Goal: Information Seeking & Learning: Learn about a topic

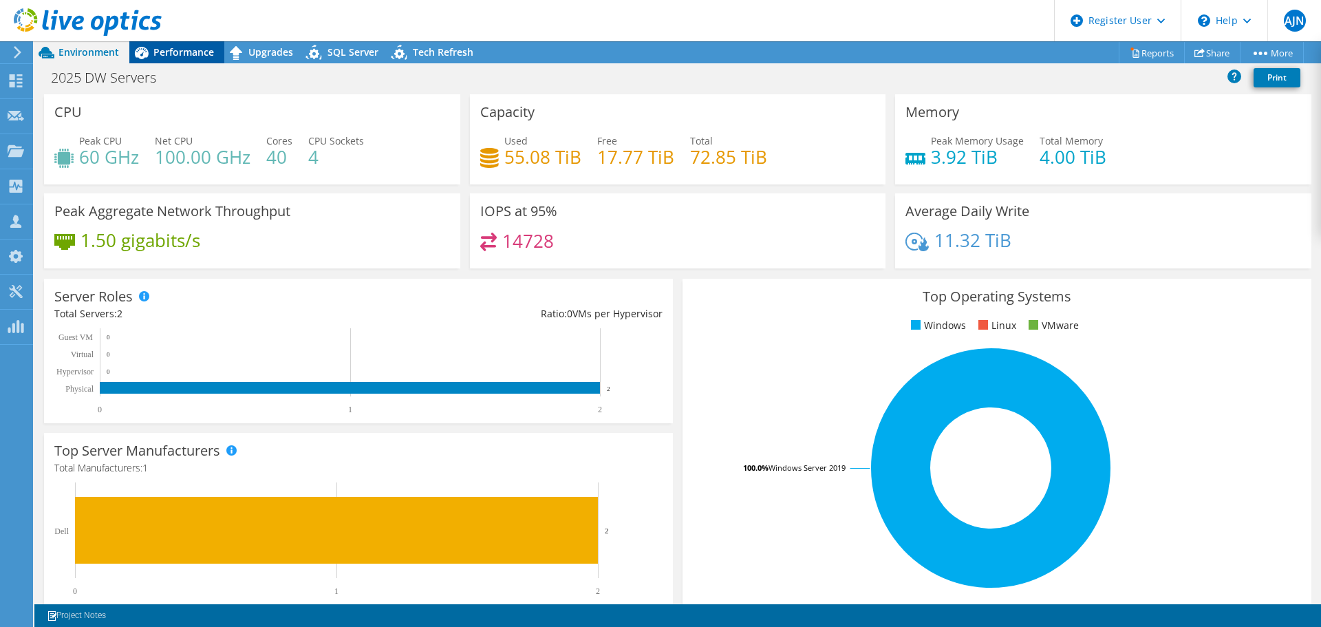
click at [171, 56] on span "Performance" at bounding box center [183, 51] width 61 height 13
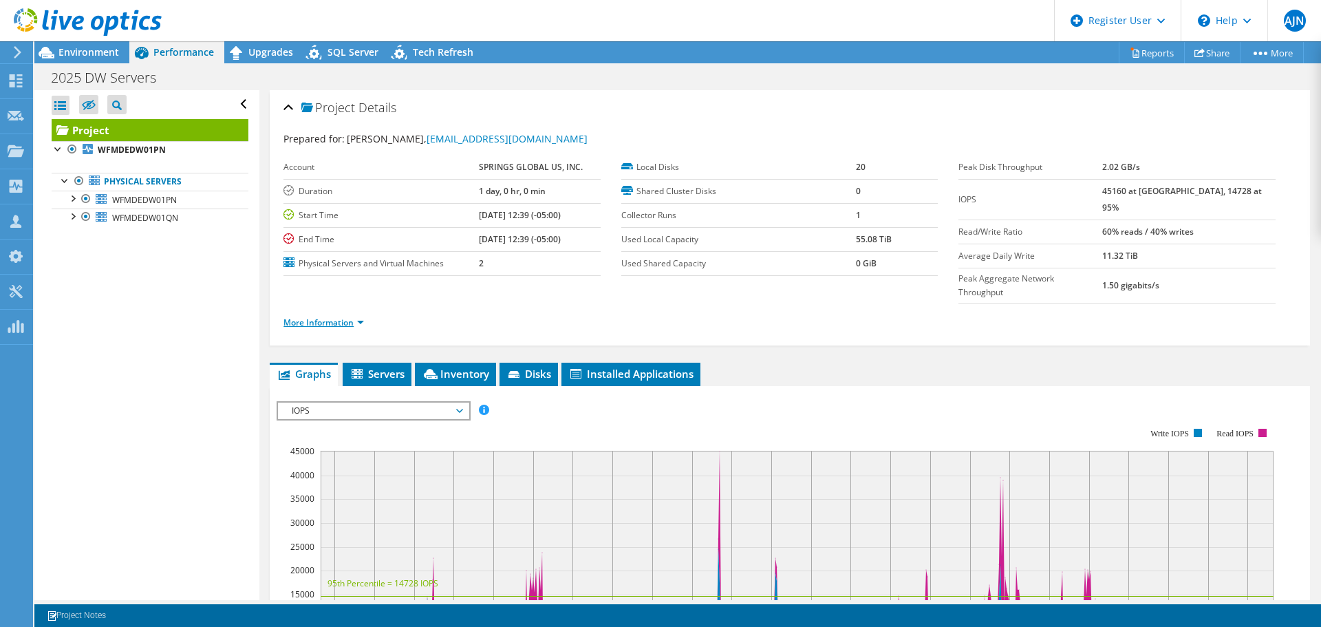
click at [344, 316] on link "More Information" at bounding box center [323, 322] width 80 height 12
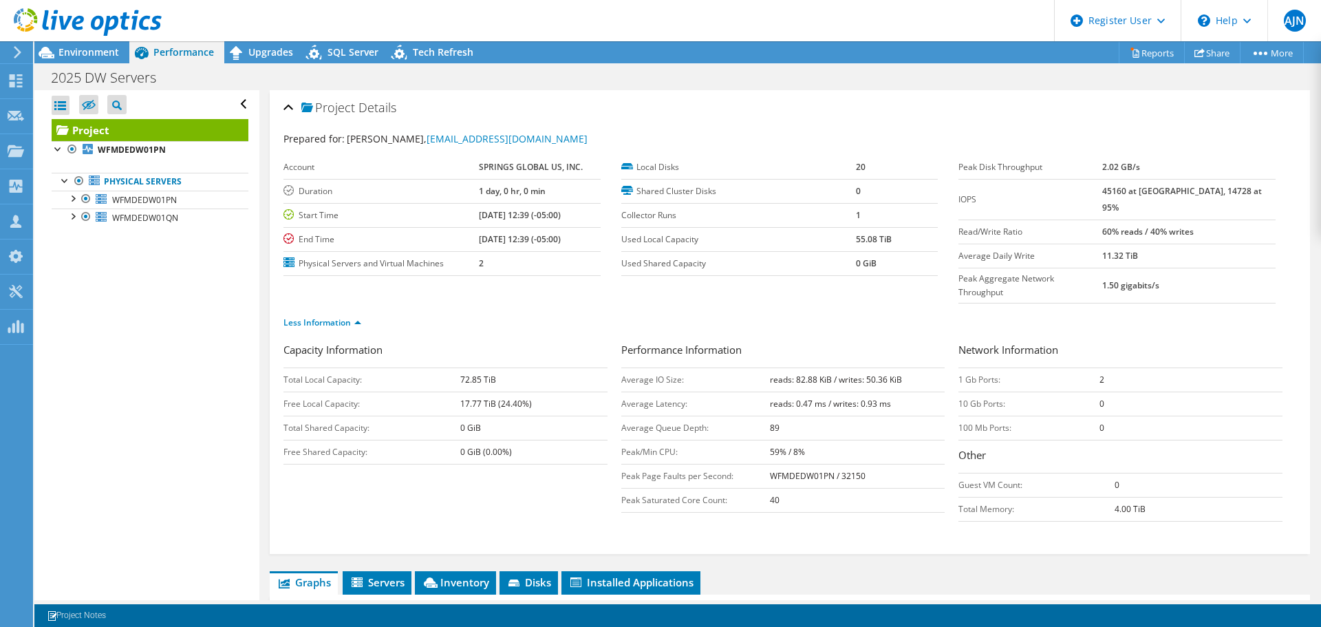
drag, startPoint x: 435, startPoint y: 549, endPoint x: 448, endPoint y: 520, distance: 31.4
click at [435, 577] on icon at bounding box center [431, 582] width 14 height 10
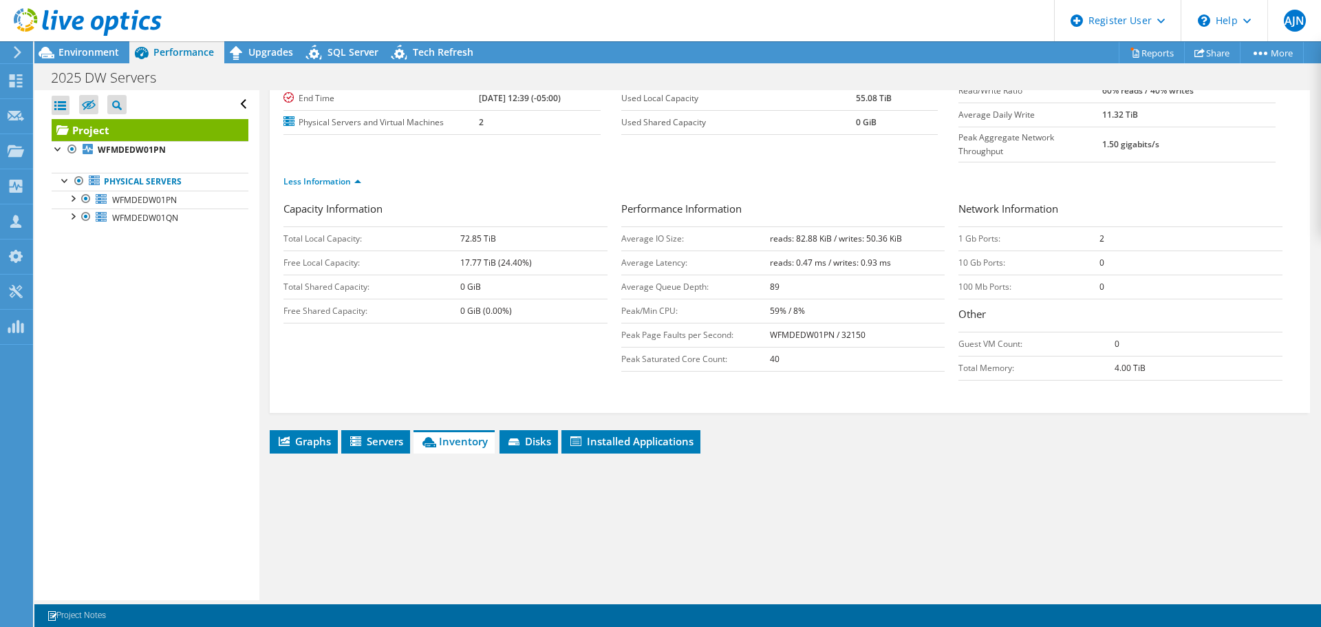
scroll to position [275, 0]
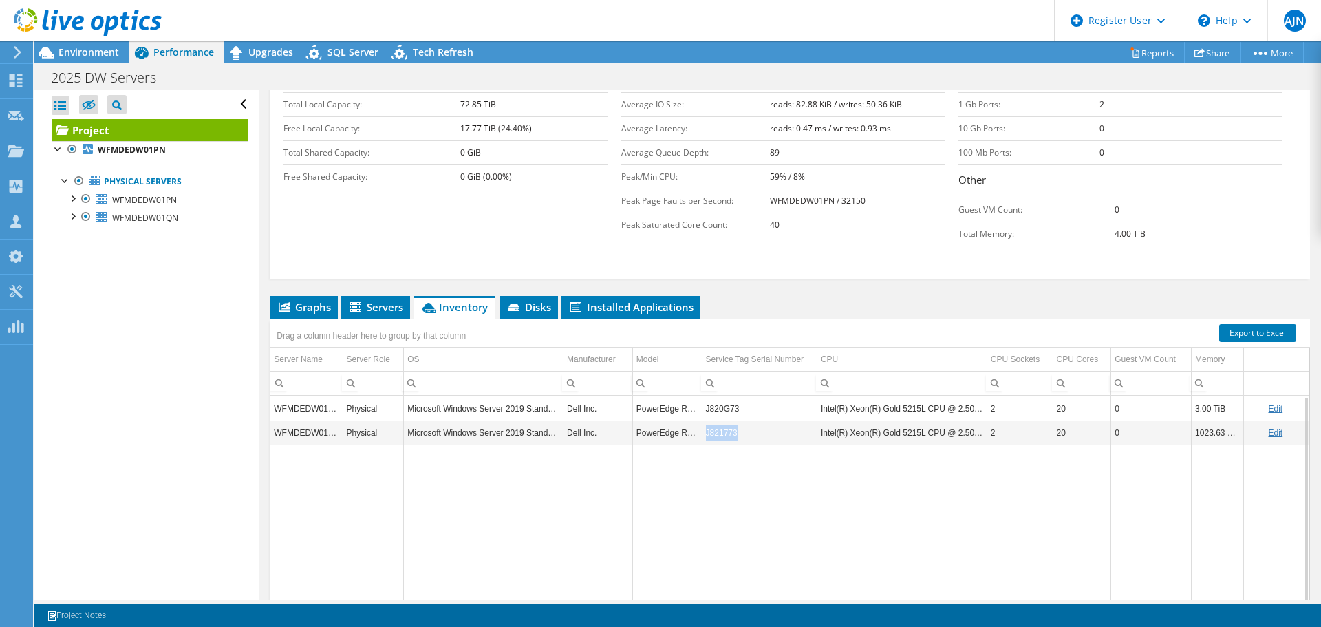
drag, startPoint x: 735, startPoint y: 402, endPoint x: 701, endPoint y: 407, distance: 34.7
click at [702, 420] on td "J821773" at bounding box center [759, 432] width 115 height 24
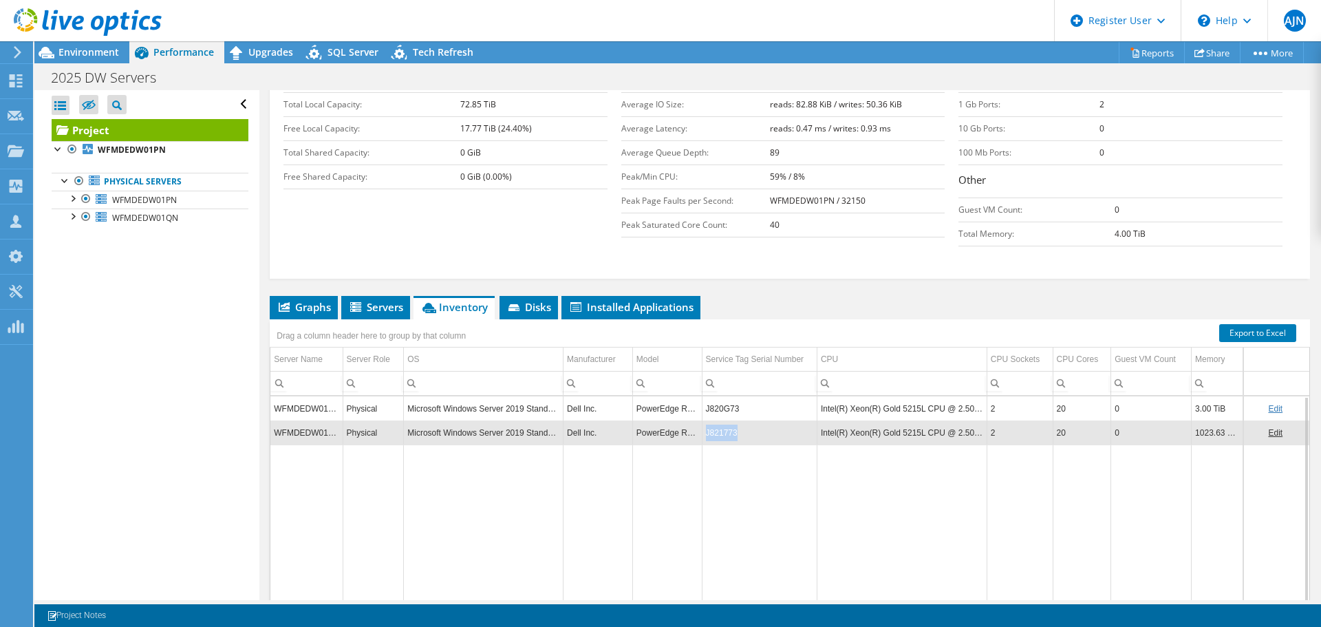
copy td "J821773"
drag, startPoint x: 733, startPoint y: 381, endPoint x: 694, endPoint y: 387, distance: 38.9
click at [694, 396] on tr "WFMDEDW01PN Physical Microsoft Windows Server 2019 Standard Dell Inc. PowerEdge…" at bounding box center [789, 408] width 1039 height 24
copy tr "J820G73"
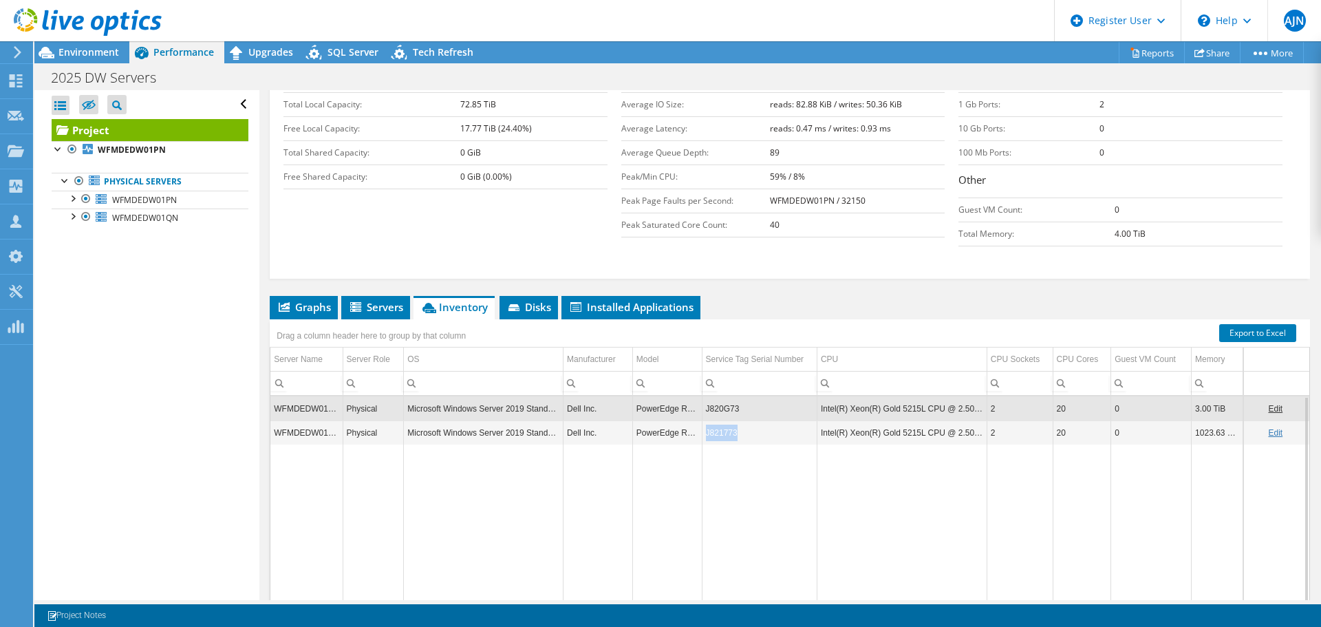
drag, startPoint x: 735, startPoint y: 409, endPoint x: 703, endPoint y: 411, distance: 32.4
click at [703, 420] on td "J821773" at bounding box center [759, 432] width 115 height 24
copy td "J821773"
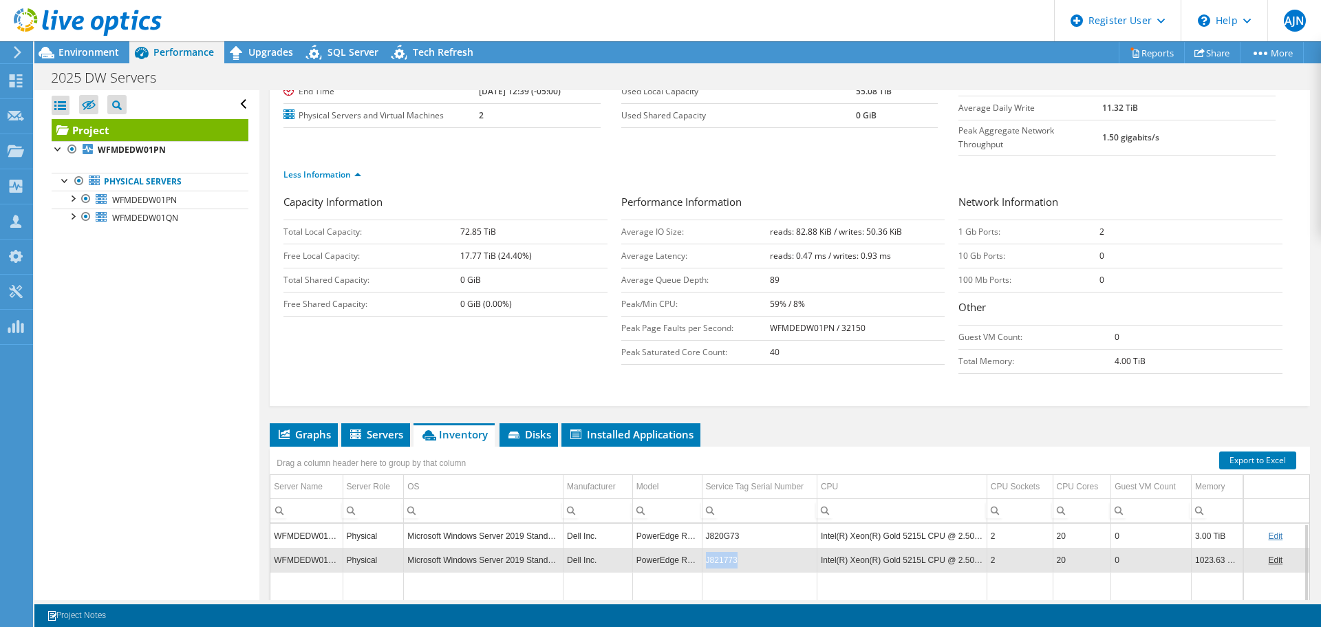
scroll to position [0, 0]
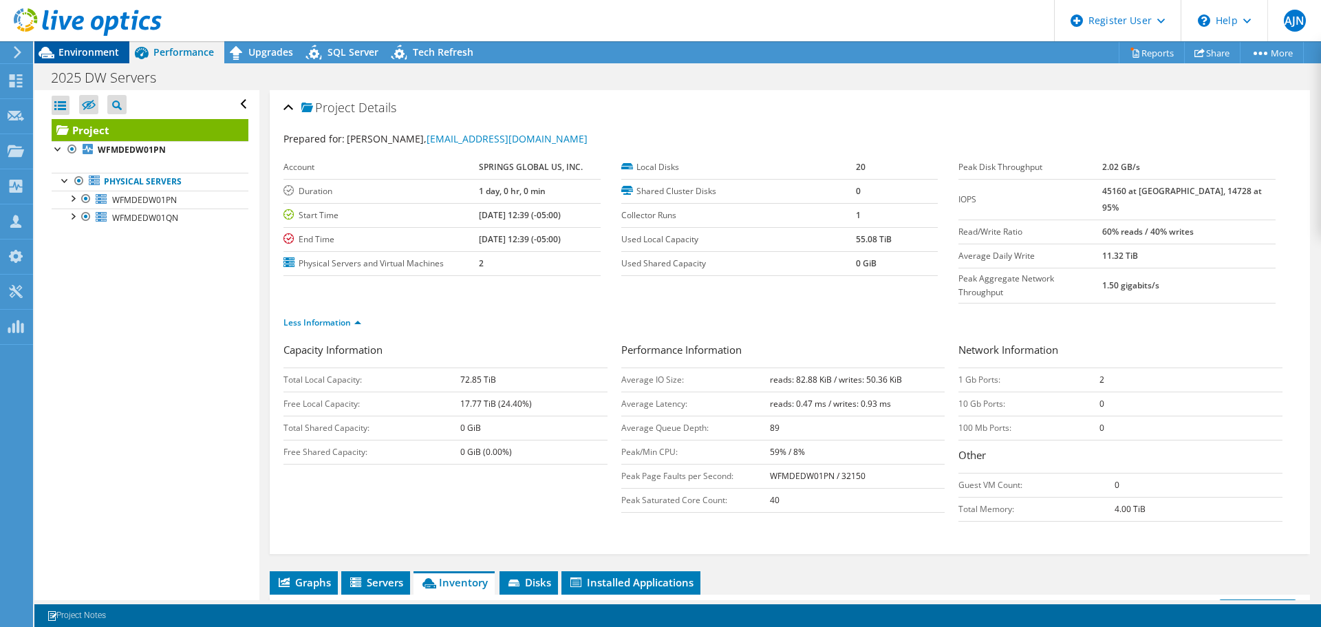
click at [80, 59] on div "Environment" at bounding box center [81, 52] width 95 height 22
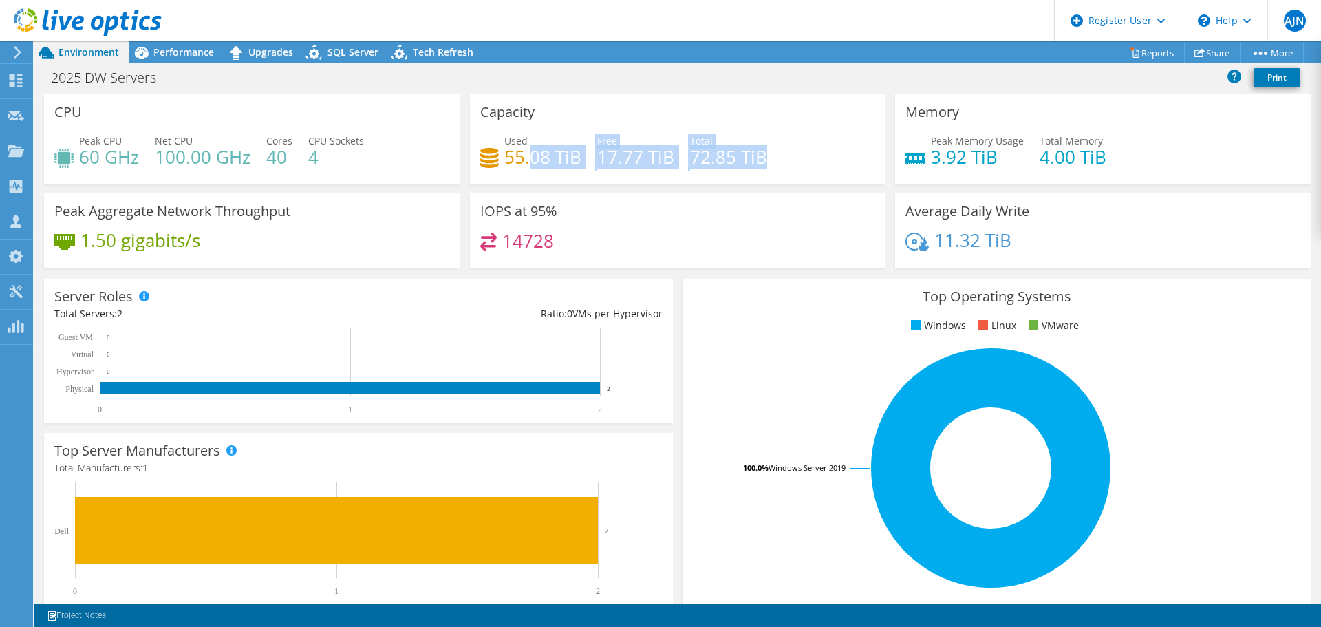
drag, startPoint x: 531, startPoint y: 158, endPoint x: 788, endPoint y: 180, distance: 258.2
click at [788, 180] on div "Capacity Used 55.08 TiB Free 17.77 TiB Total 72.85 TiB" at bounding box center [678, 139] width 416 height 90
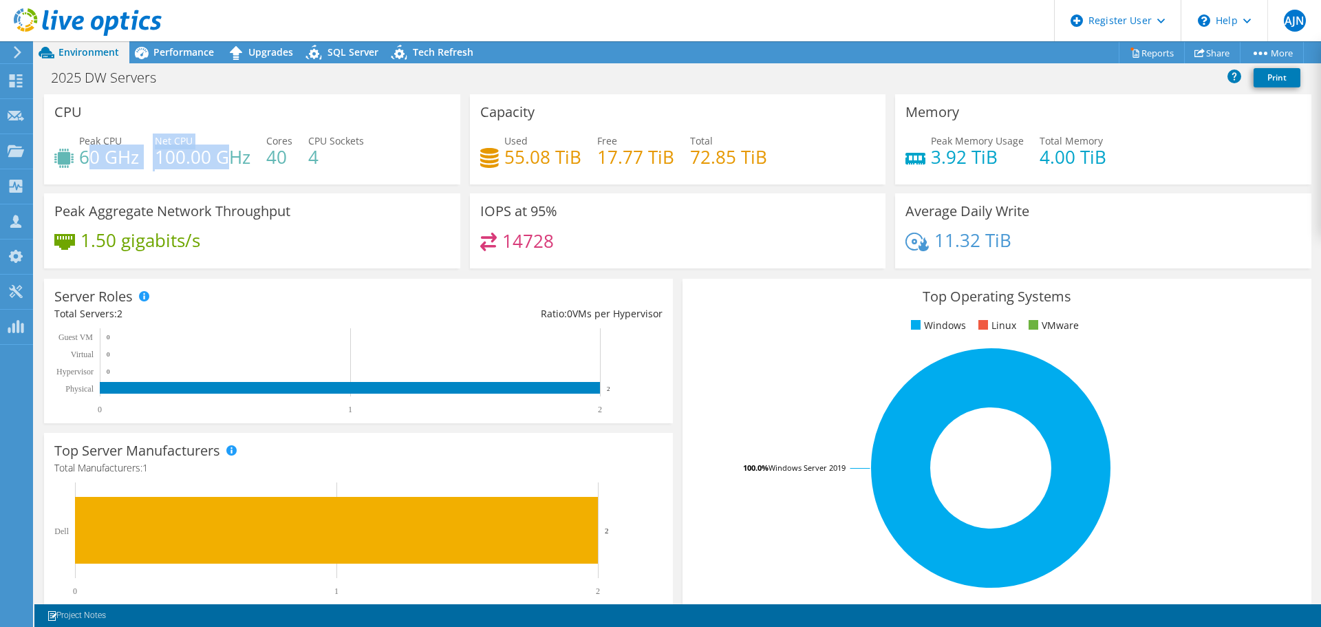
drag, startPoint x: 89, startPoint y: 161, endPoint x: 223, endPoint y: 162, distance: 133.4
click at [223, 162] on div "Peak CPU 60 GHz Net CPU 100.00 GHz Cores 40 CPU Sockets 4" at bounding box center [252, 155] width 396 height 45
drag, startPoint x: 144, startPoint y: 174, endPoint x: 129, endPoint y: 169, distance: 15.9
click at [146, 173] on div "Peak CPU 60 GHz Net CPU 100.00 GHz Cores 40 CPU Sockets 4" at bounding box center [252, 155] width 396 height 45
click at [83, 149] on h4 "60 GHz" at bounding box center [109, 156] width 60 height 15
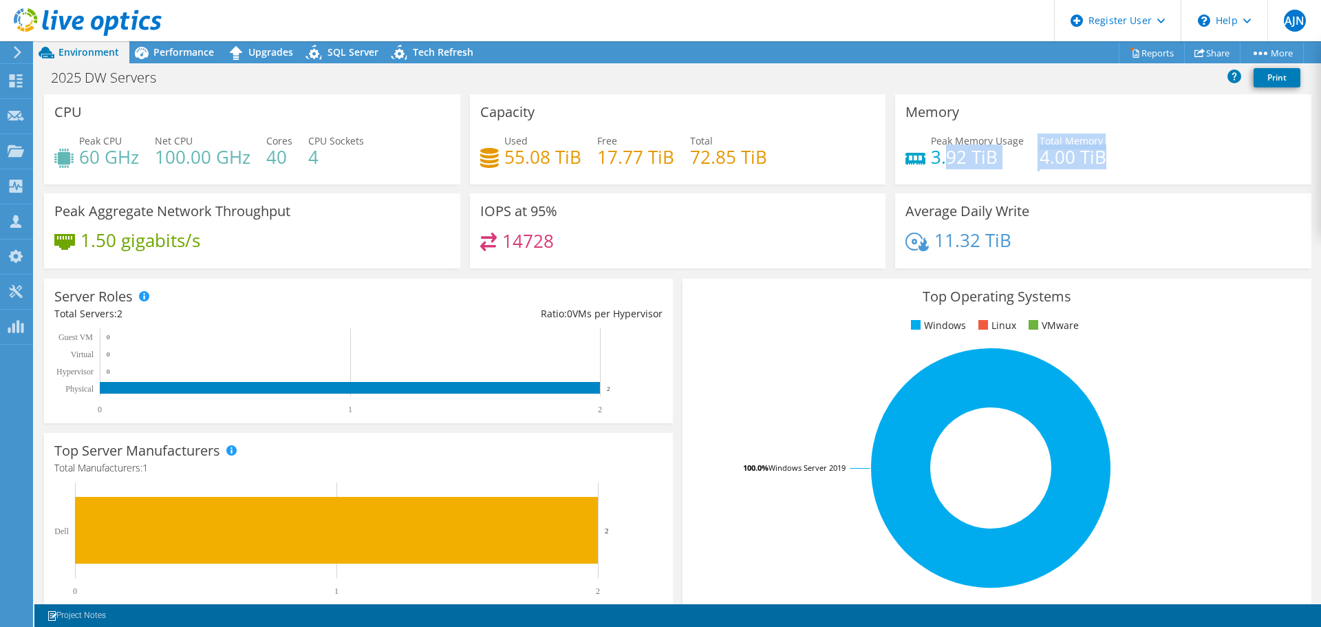
drag, startPoint x: 979, startPoint y: 156, endPoint x: 1160, endPoint y: 156, distance: 180.9
click at [1160, 156] on div "Peak Memory Usage 3.92 TiB Total Memory 4.00 TiB" at bounding box center [1103, 155] width 396 height 45
click at [177, 61] on div "Performance" at bounding box center [176, 52] width 95 height 22
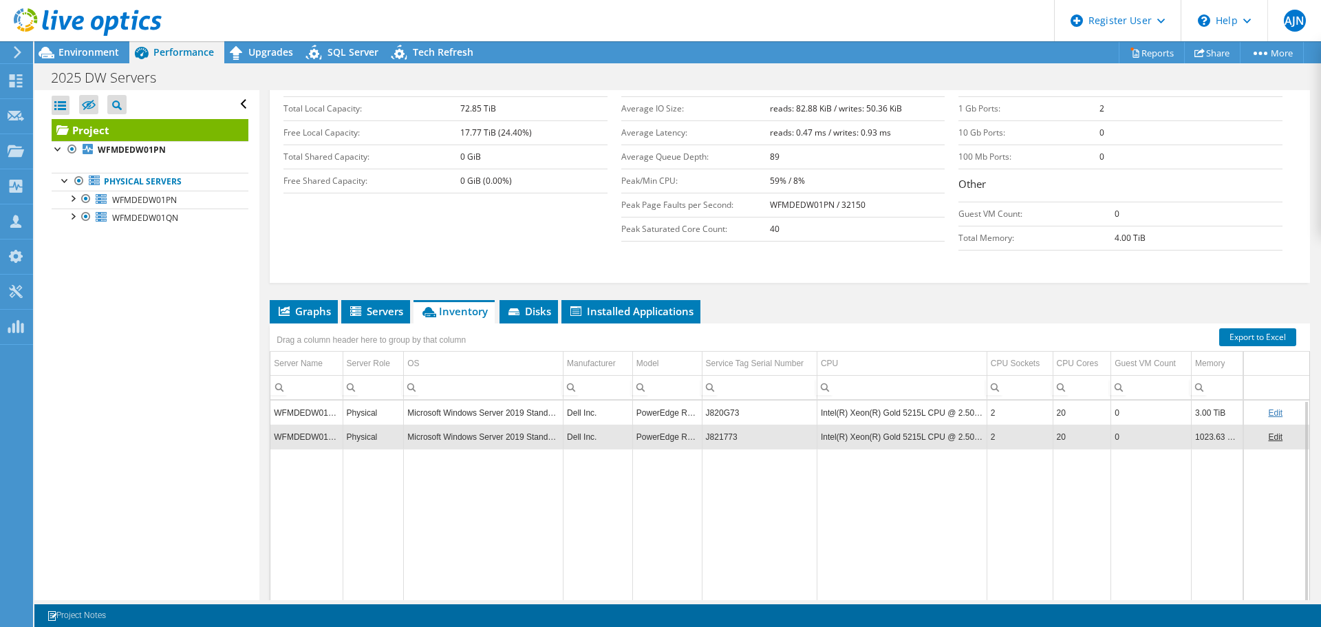
scroll to position [275, 0]
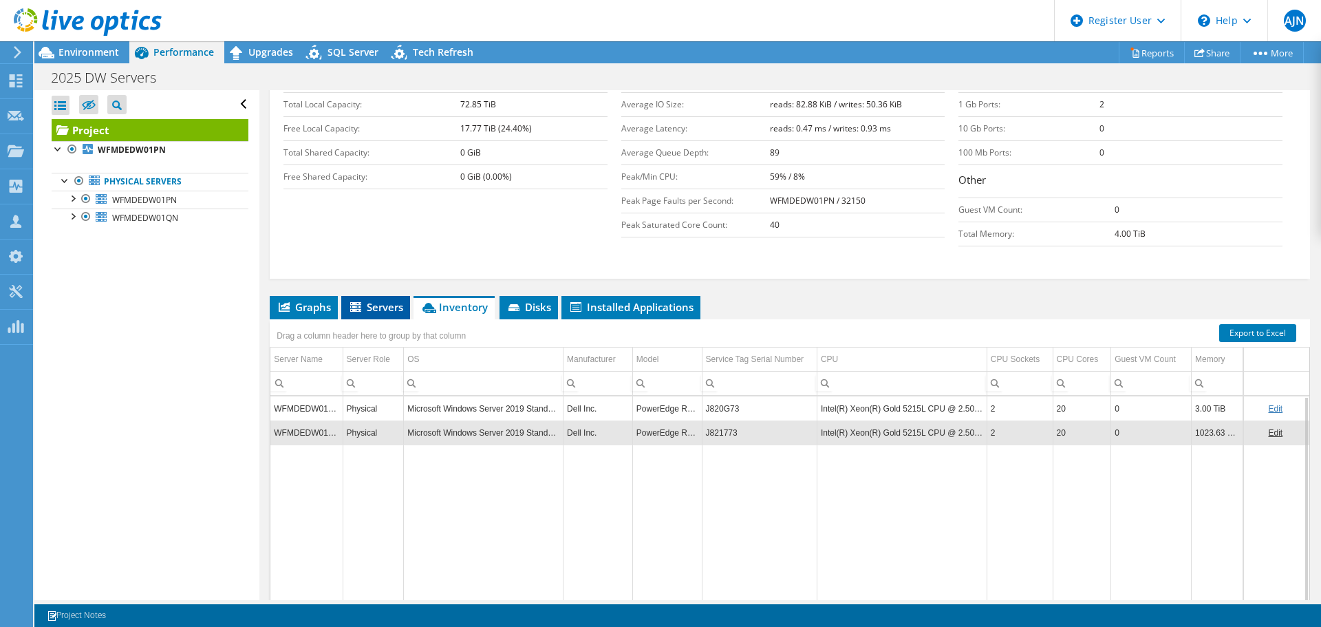
click at [386, 300] on span "Servers" at bounding box center [375, 307] width 55 height 14
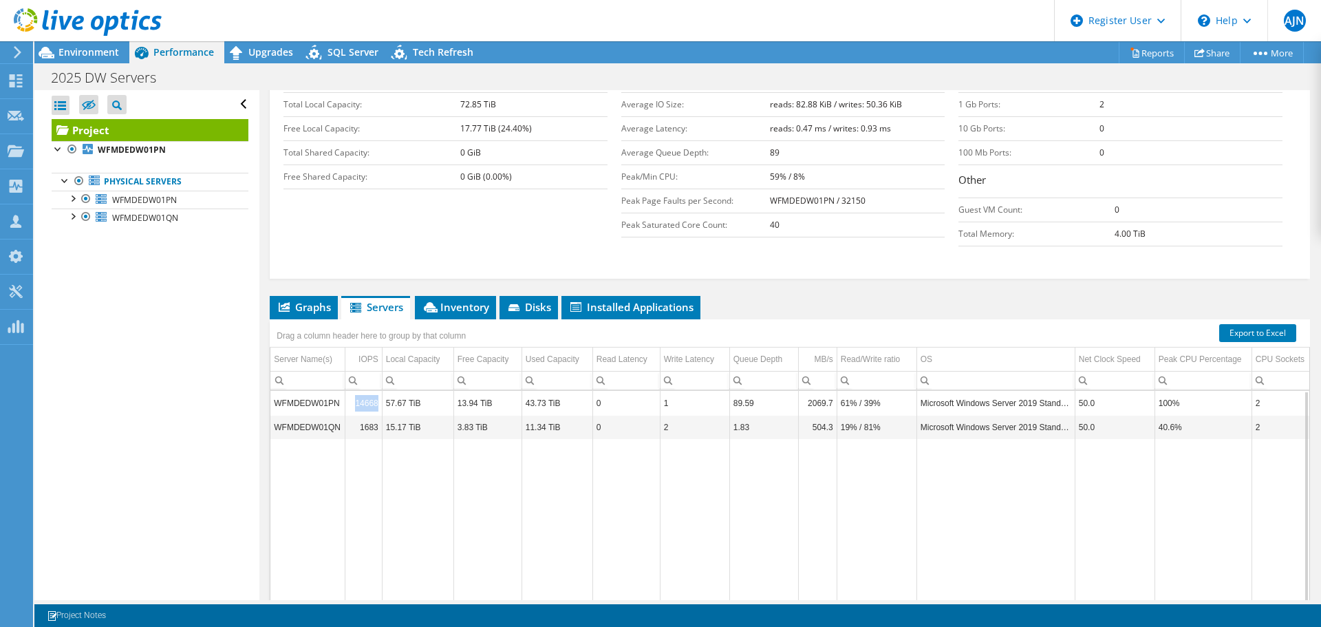
drag, startPoint x: 352, startPoint y: 380, endPoint x: 386, endPoint y: 378, distance: 33.8
click at [386, 391] on tr "WFMDEDW01PN 14668 57.67 TiB 13.94 TiB 43.73 TiB 0 1 89.59 2069.7 61% / 39% Micr…" at bounding box center [935, 403] width 1330 height 24
drag, startPoint x: 360, startPoint y: 402, endPoint x: 386, endPoint y: 400, distance: 26.2
click at [386, 415] on tr "WFMDEDW01QN 1683 15.17 TiB 3.83 TiB 11.34 TiB 0 2 1.83 504.3 19% / 81% Microsof…" at bounding box center [935, 427] width 1330 height 24
drag, startPoint x: 1160, startPoint y: 378, endPoint x: 1199, endPoint y: 377, distance: 39.2
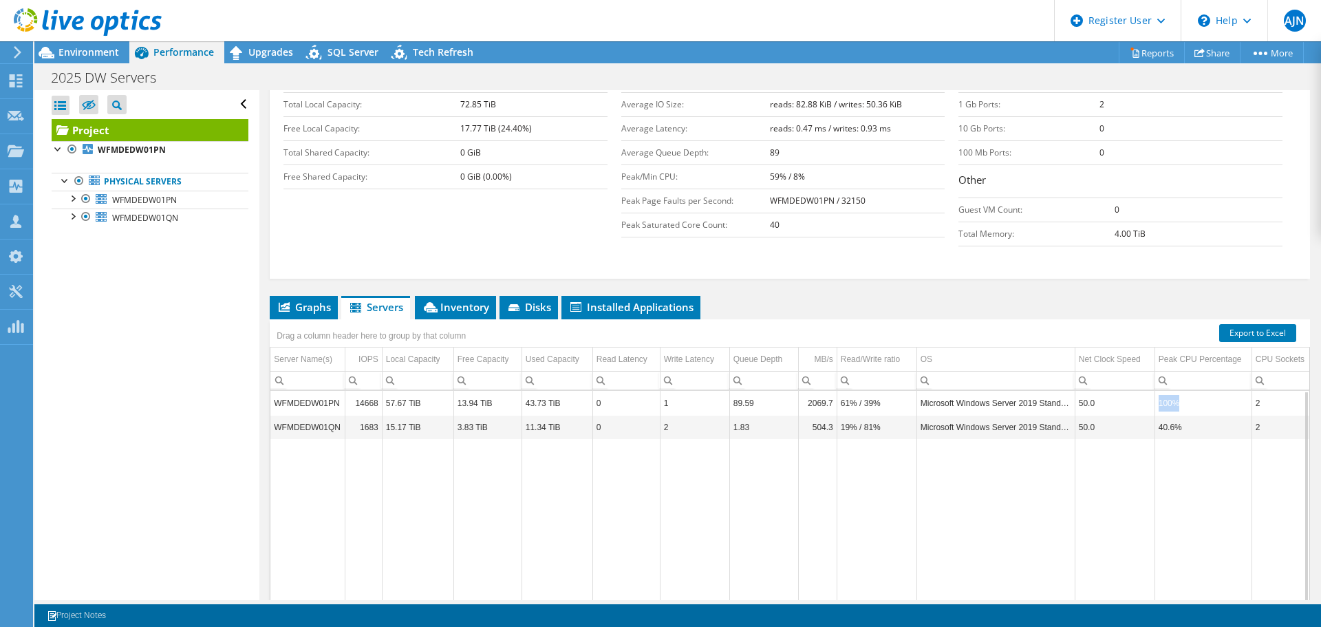
click at [1199, 391] on td "100%" at bounding box center [1202, 403] width 97 height 24
click at [524, 300] on span "Disks" at bounding box center [528, 307] width 45 height 14
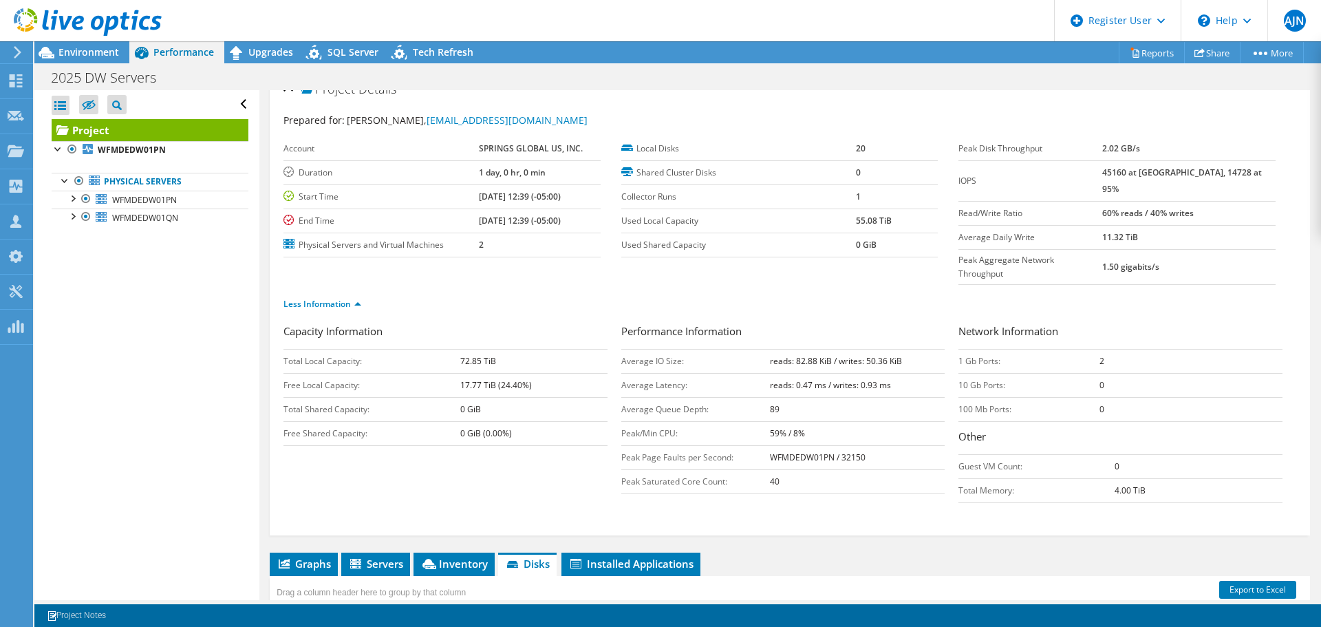
scroll to position [0, 0]
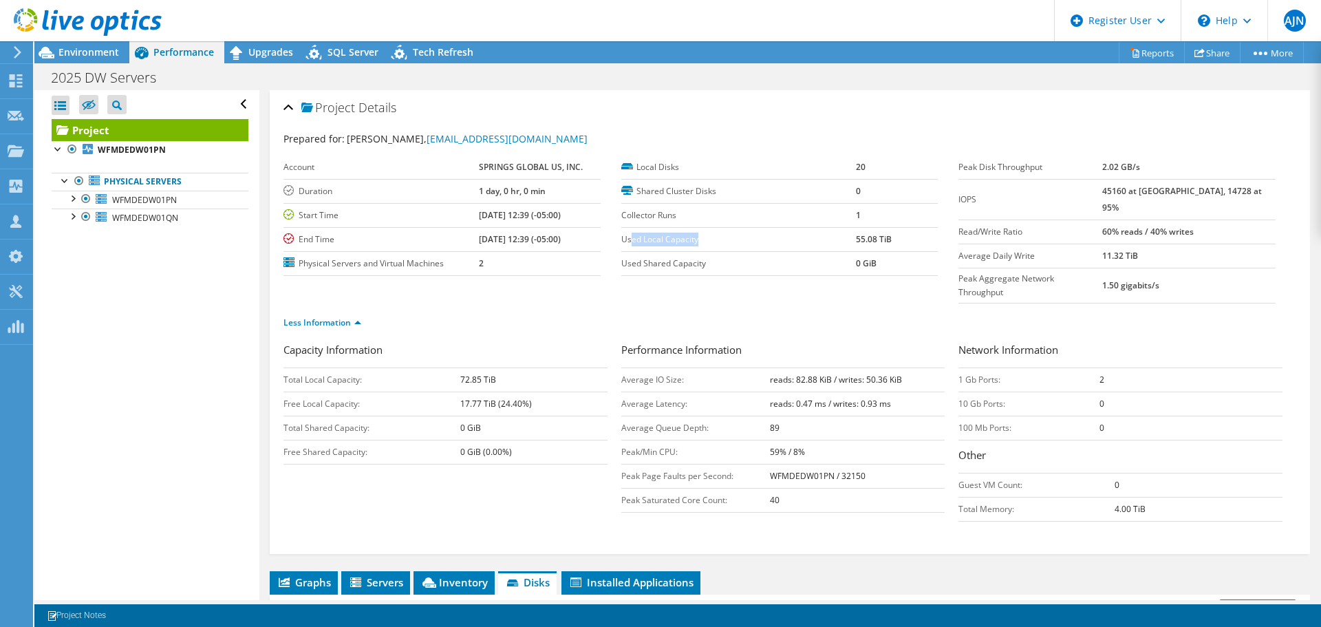
drag, startPoint x: 627, startPoint y: 246, endPoint x: 698, endPoint y: 246, distance: 70.8
click at [698, 246] on td "Used Local Capacity" at bounding box center [738, 239] width 235 height 24
drag, startPoint x: 854, startPoint y: 242, endPoint x: 922, endPoint y: 246, distance: 68.9
click at [922, 246] on td "55.08 TiB" at bounding box center [897, 239] width 83 height 24
drag, startPoint x: 283, startPoint y: 346, endPoint x: 404, endPoint y: 354, distance: 122.0
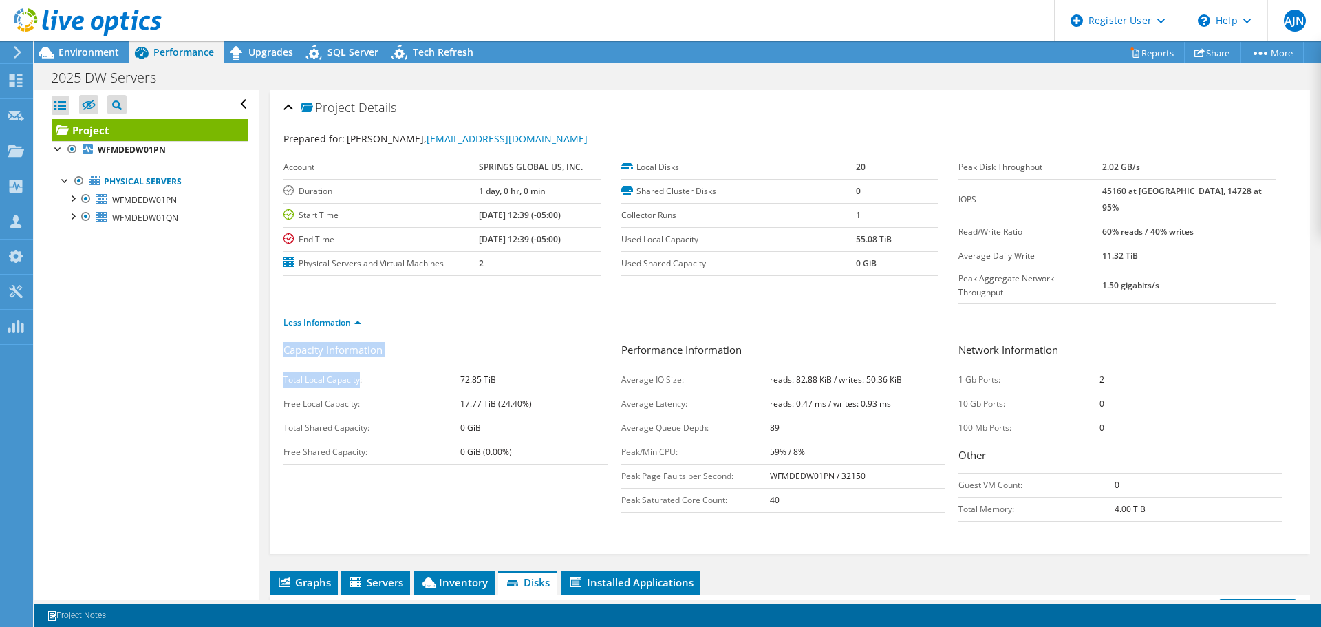
click at [394, 352] on div "Project Details Prepared for: Jack Shavlik, jshavlik@springswf.com Account SPRI…" at bounding box center [790, 322] width 1040 height 464
click at [336, 415] on td "Total Shared Capacity:" at bounding box center [371, 427] width 177 height 24
drag, startPoint x: 305, startPoint y: 402, endPoint x: 371, endPoint y: 397, distance: 66.2
click at [370, 415] on td "Total Shared Capacity:" at bounding box center [371, 427] width 177 height 24
drag, startPoint x: 477, startPoint y: 402, endPoint x: 532, endPoint y: 404, distance: 54.4
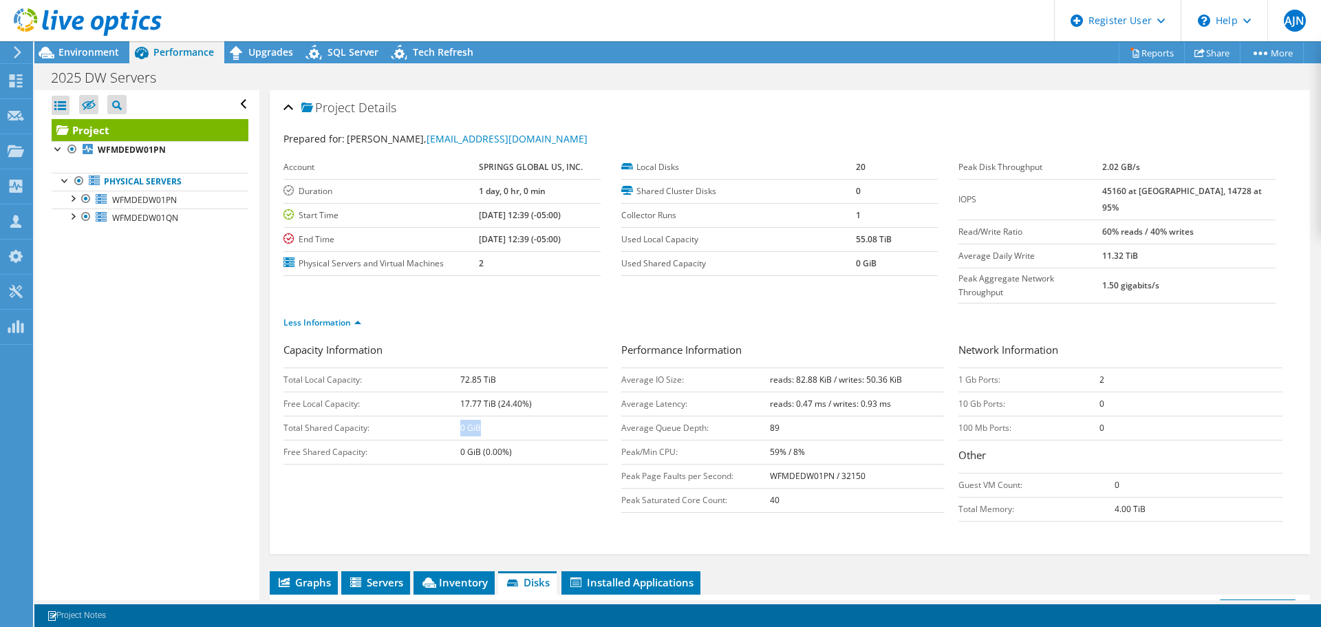
click at [532, 415] on td "0 GiB" at bounding box center [533, 427] width 147 height 24
drag, startPoint x: 454, startPoint y: 424, endPoint x: 509, endPoint y: 427, distance: 55.1
click at [509, 440] on tr "Free Shared Capacity: 0 GiB (0.00%)" at bounding box center [445, 452] width 324 height 24
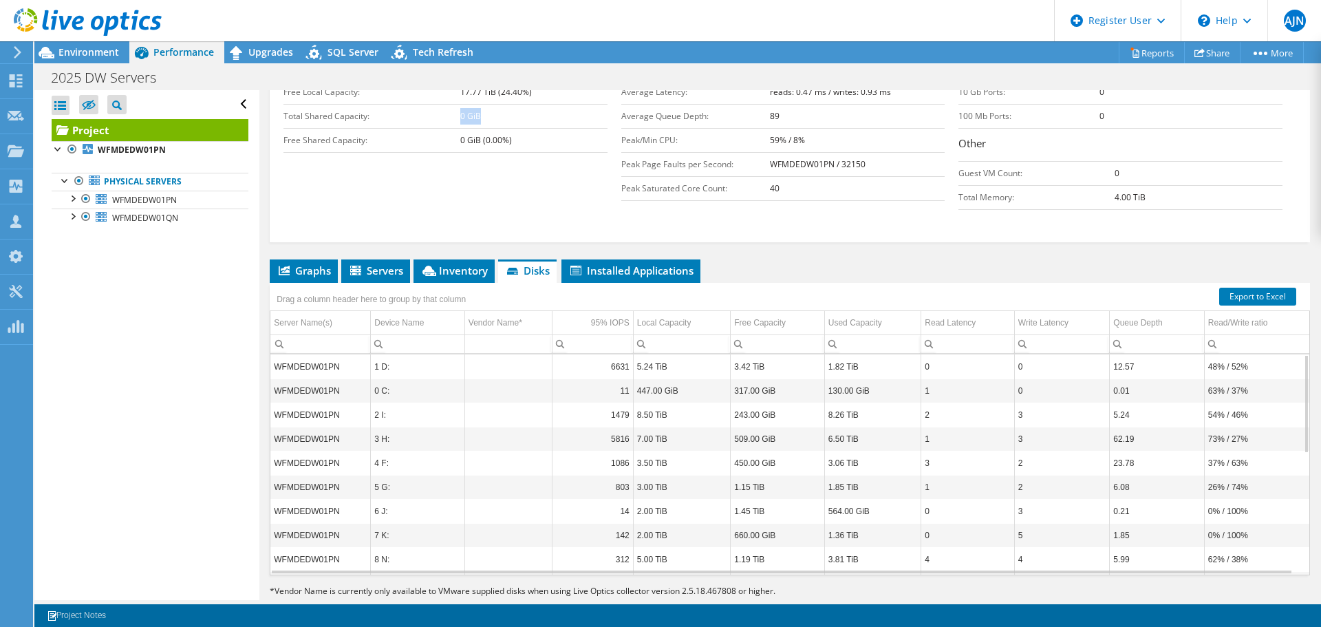
scroll to position [36, 0]
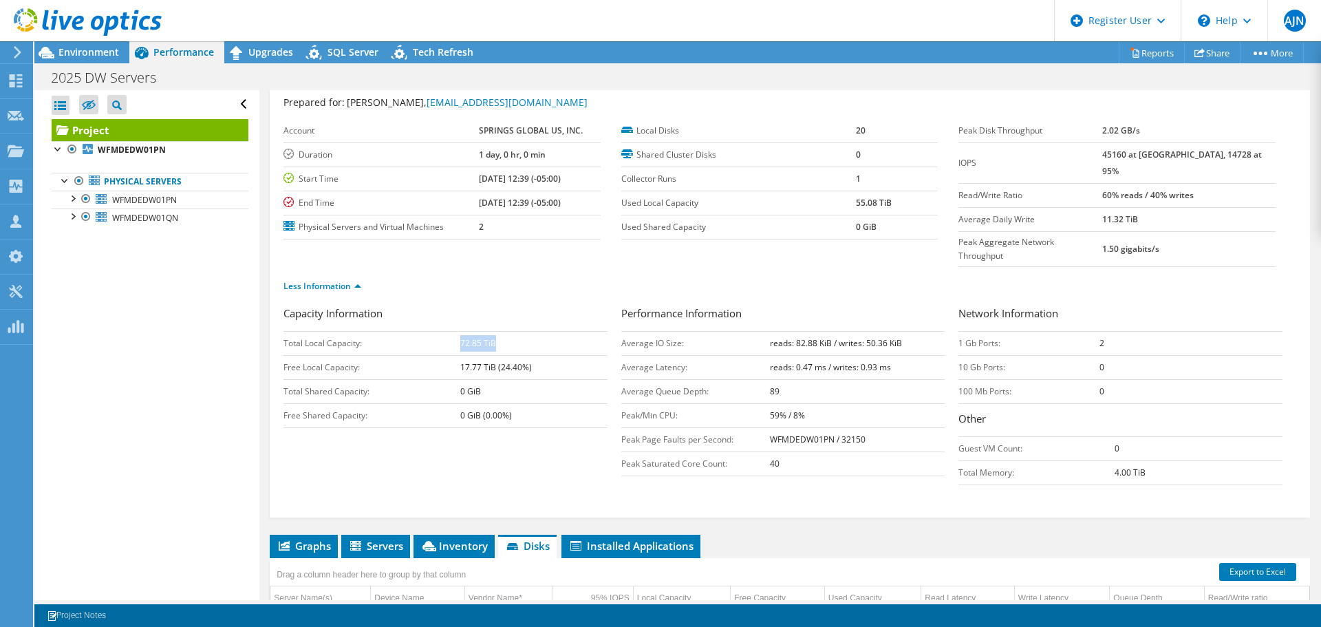
drag, startPoint x: 460, startPoint y: 321, endPoint x: 497, endPoint y: 317, distance: 37.4
click at [497, 331] on td "72.85 TiB" at bounding box center [533, 343] width 147 height 24
drag, startPoint x: 1133, startPoint y: 154, endPoint x: 1188, endPoint y: 153, distance: 55.0
click at [1188, 153] on b "45160 at [GEOGRAPHIC_DATA], 14728 at 95%" at bounding box center [1182, 163] width 160 height 28
click at [637, 539] on span "Installed Applications" at bounding box center [630, 546] width 125 height 14
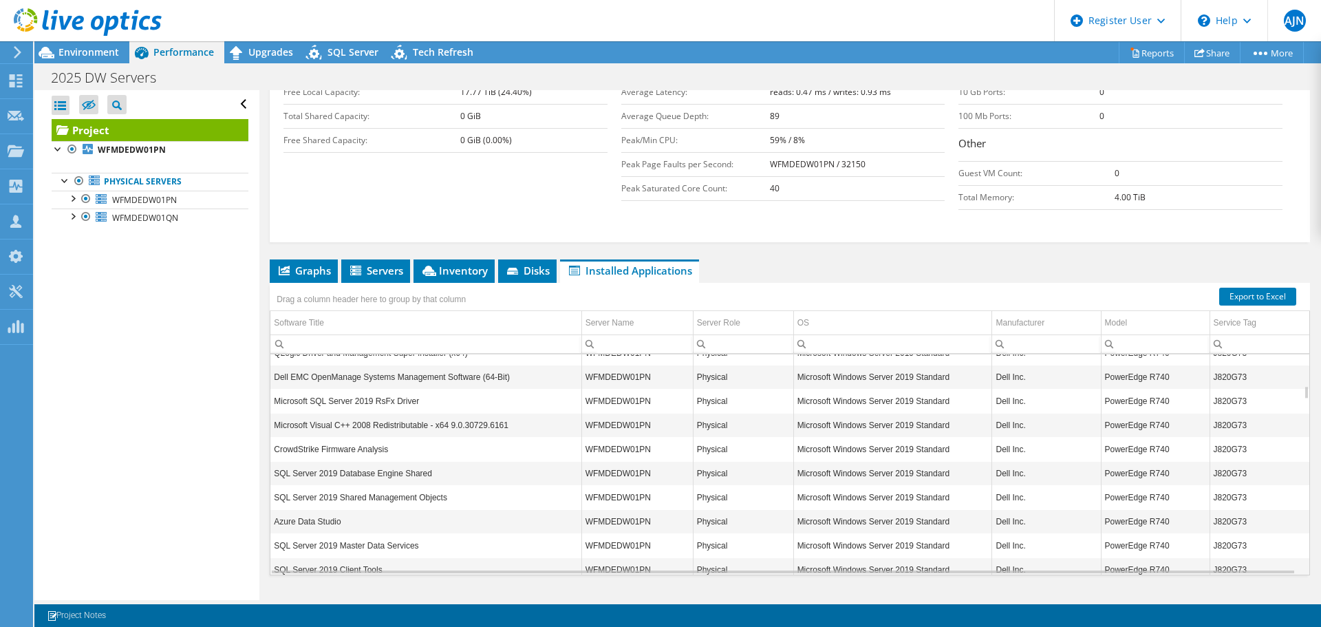
scroll to position [578, 0]
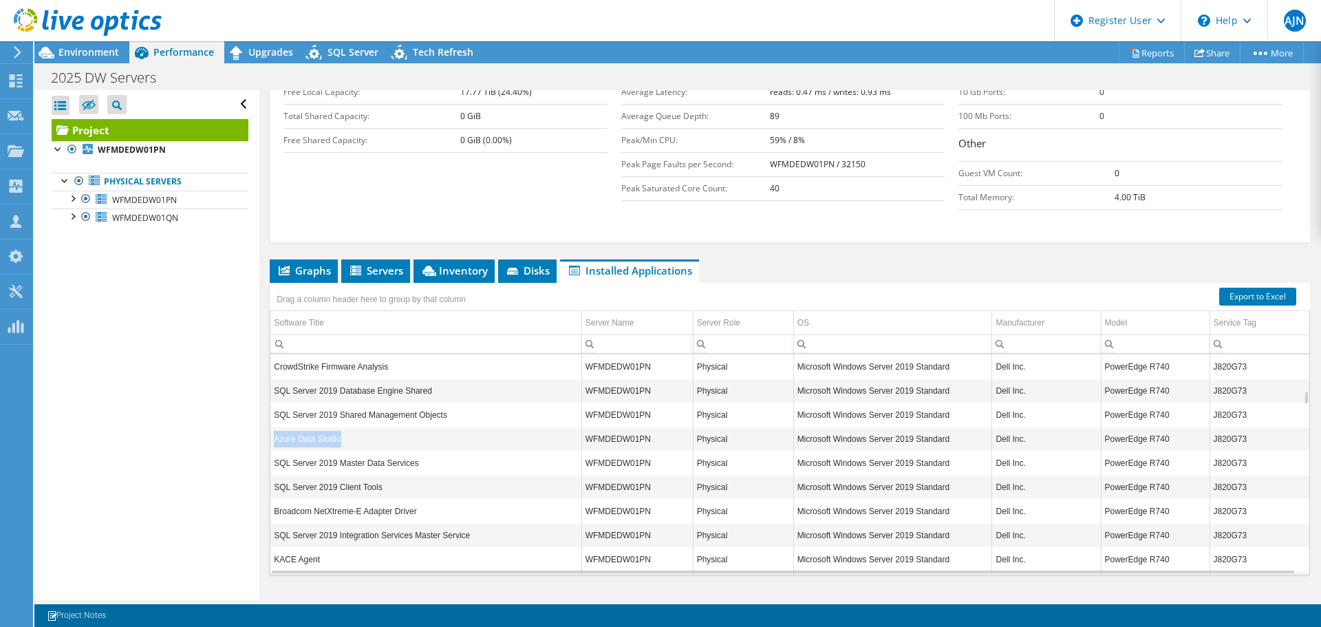
drag, startPoint x: 276, startPoint y: 415, endPoint x: 361, endPoint y: 419, distance: 85.4
click at [361, 426] on td "Azure Data Studio" at bounding box center [425, 438] width 311 height 24
click at [443, 263] on span "Inventory" at bounding box center [453, 270] width 67 height 14
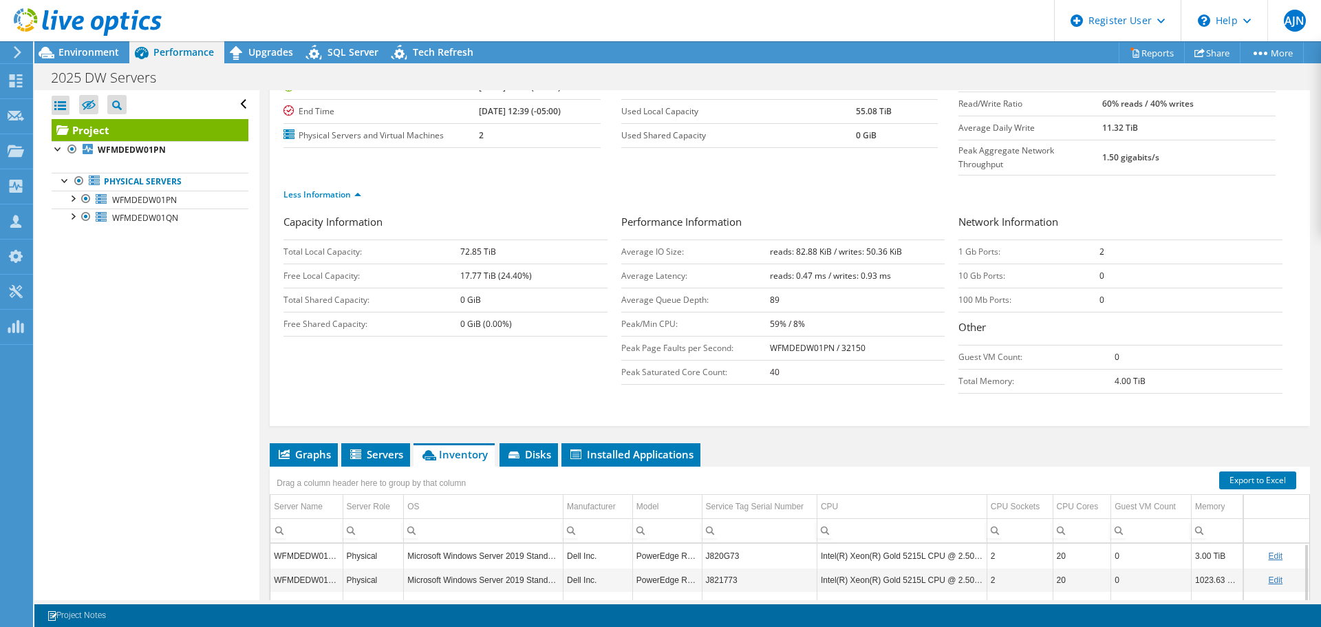
scroll to position [36, 0]
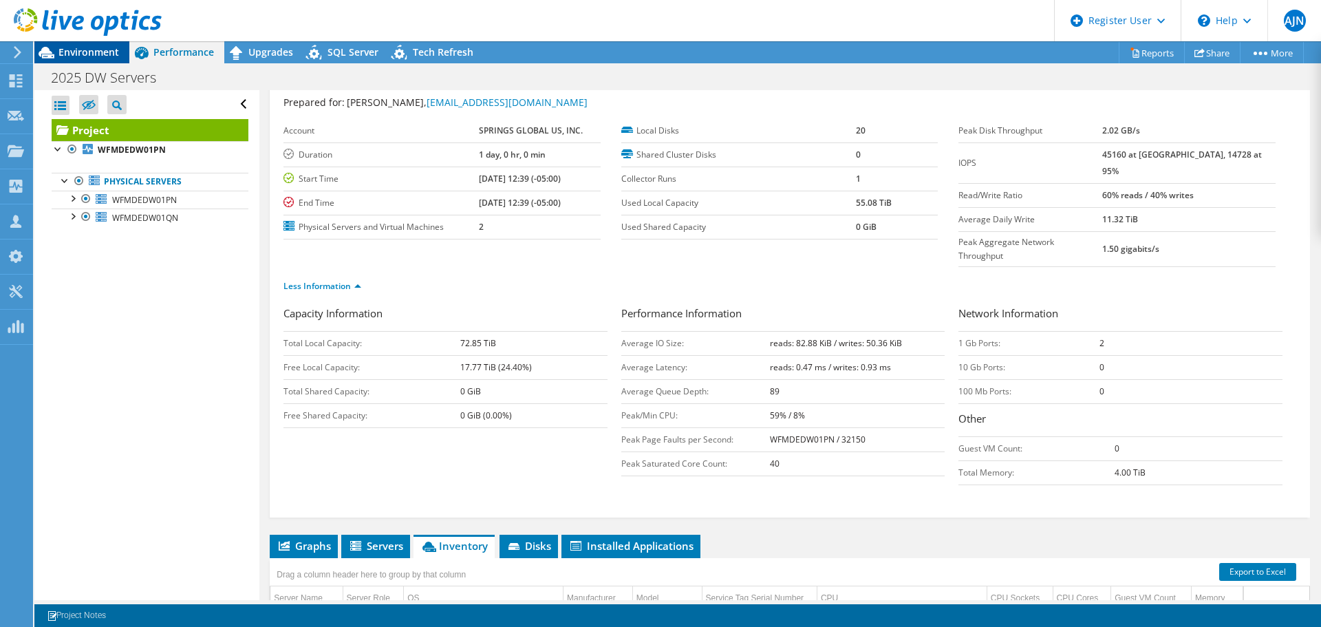
click at [87, 51] on span "Environment" at bounding box center [88, 51] width 61 height 13
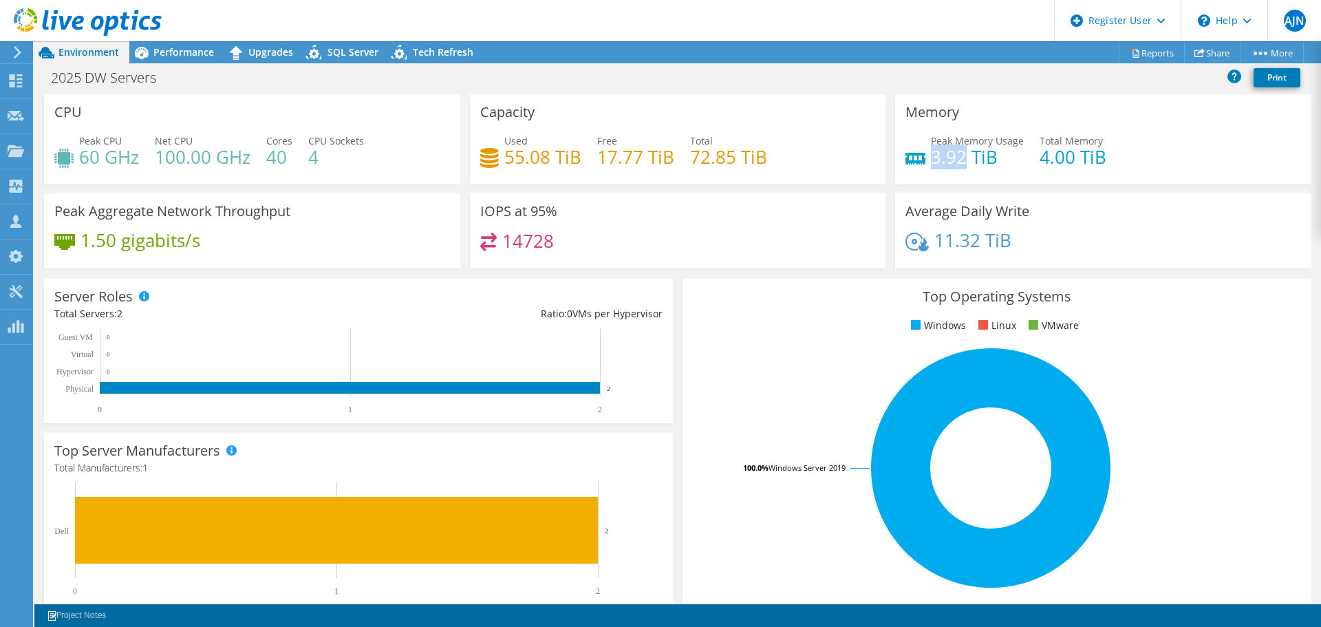
drag, startPoint x: 924, startPoint y: 158, endPoint x: 956, endPoint y: 158, distance: 32.3
click at [956, 158] on h4 "3.92 TiB" at bounding box center [977, 156] width 93 height 15
drag, startPoint x: 1029, startPoint y: 160, endPoint x: 1085, endPoint y: 163, distance: 56.5
click at [1087, 159] on div "Peak Memory Usage 3.92 TiB Total Memory 4.00 TiB" at bounding box center [1103, 155] width 396 height 45
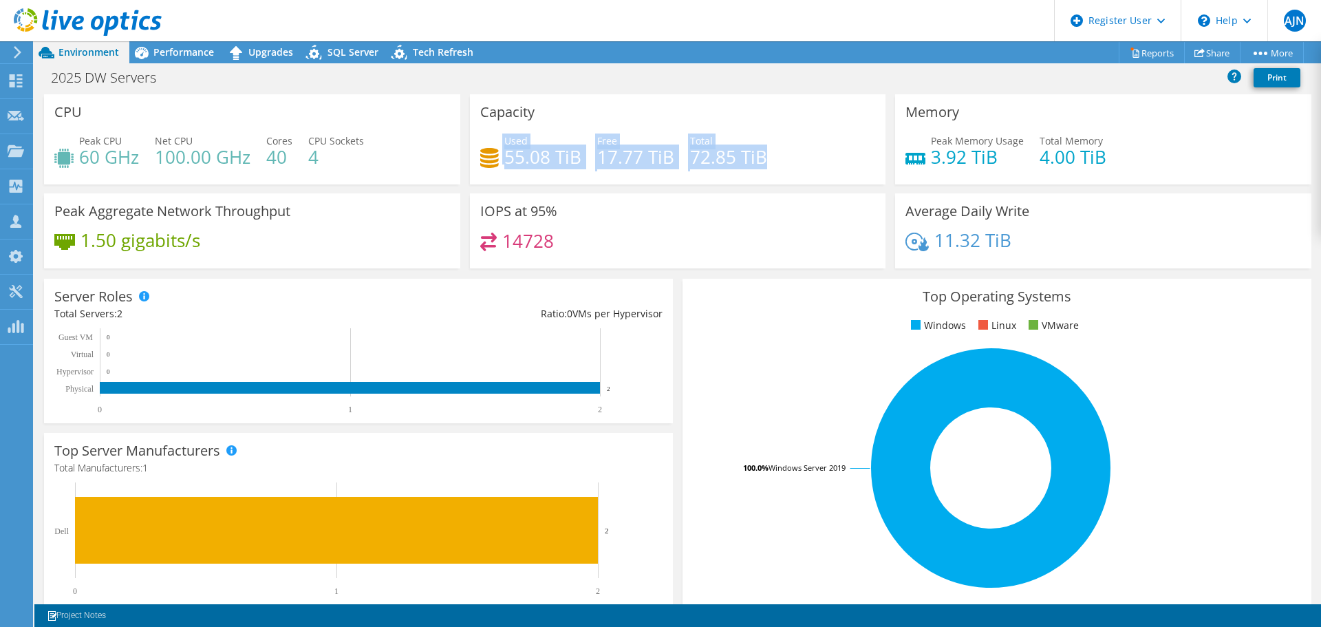
drag, startPoint x: 542, startPoint y: 155, endPoint x: 772, endPoint y: 180, distance: 231.1
click at [772, 180] on div "Capacity Used 55.08 TiB Free 17.77 TiB Total 72.85 TiB" at bounding box center [678, 139] width 416 height 90
click at [611, 173] on div "Used 55.08 TiB Free 17.77 TiB Total 72.85 TiB" at bounding box center [678, 155] width 396 height 45
drag, startPoint x: 500, startPoint y: 162, endPoint x: 559, endPoint y: 160, distance: 58.5
click at [559, 160] on h4 "55.08 TiB" at bounding box center [542, 156] width 77 height 15
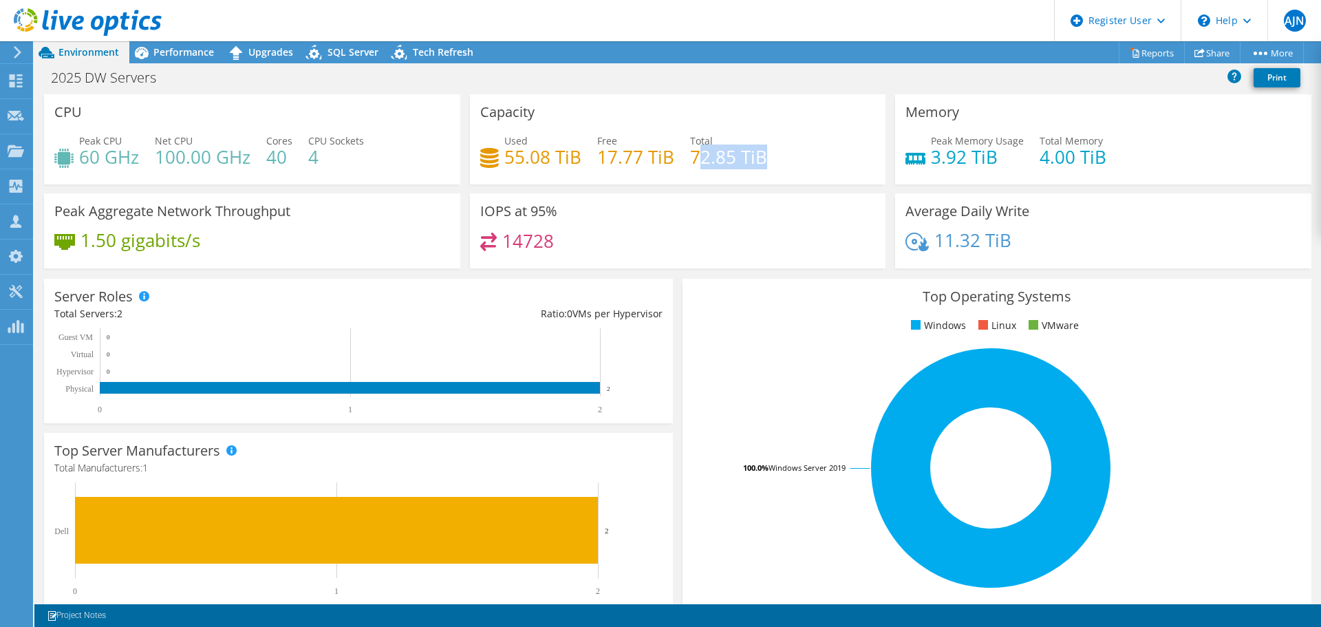
drag, startPoint x: 691, startPoint y: 158, endPoint x: 758, endPoint y: 155, distance: 66.8
click at [758, 155] on h4 "72.85 TiB" at bounding box center [728, 156] width 77 height 15
click at [185, 59] on div "Performance" at bounding box center [176, 52] width 95 height 22
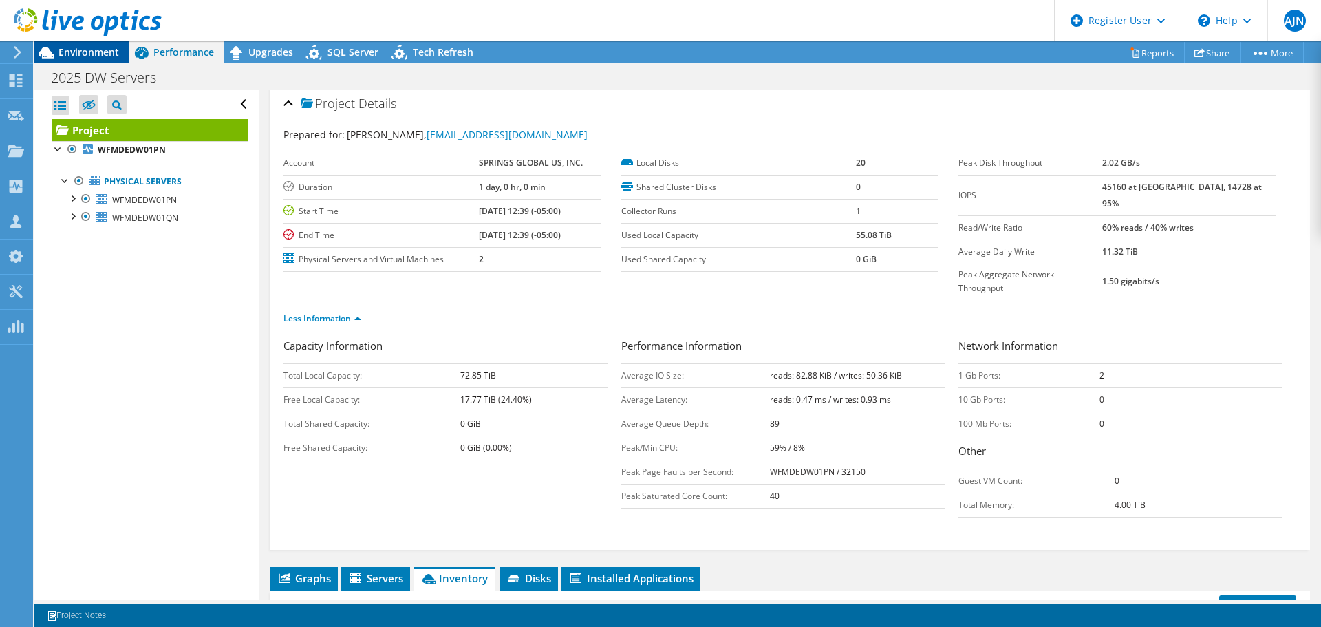
scroll to position [0, 0]
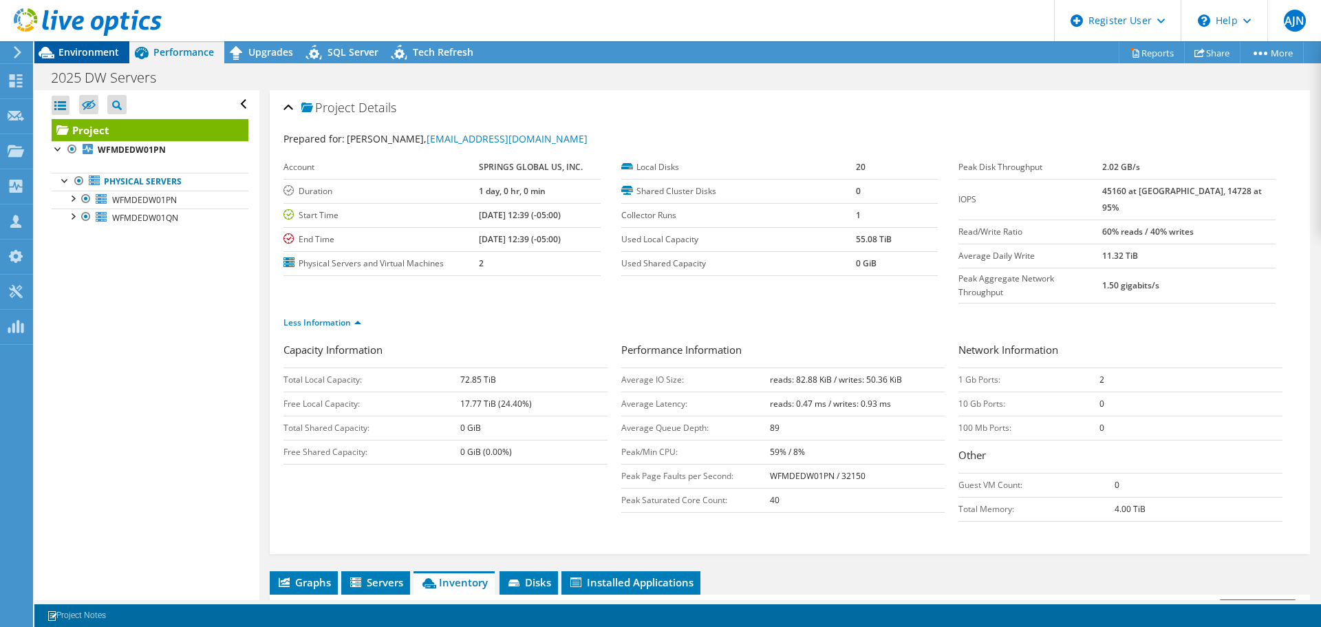
click at [63, 45] on span "Environment" at bounding box center [88, 51] width 61 height 13
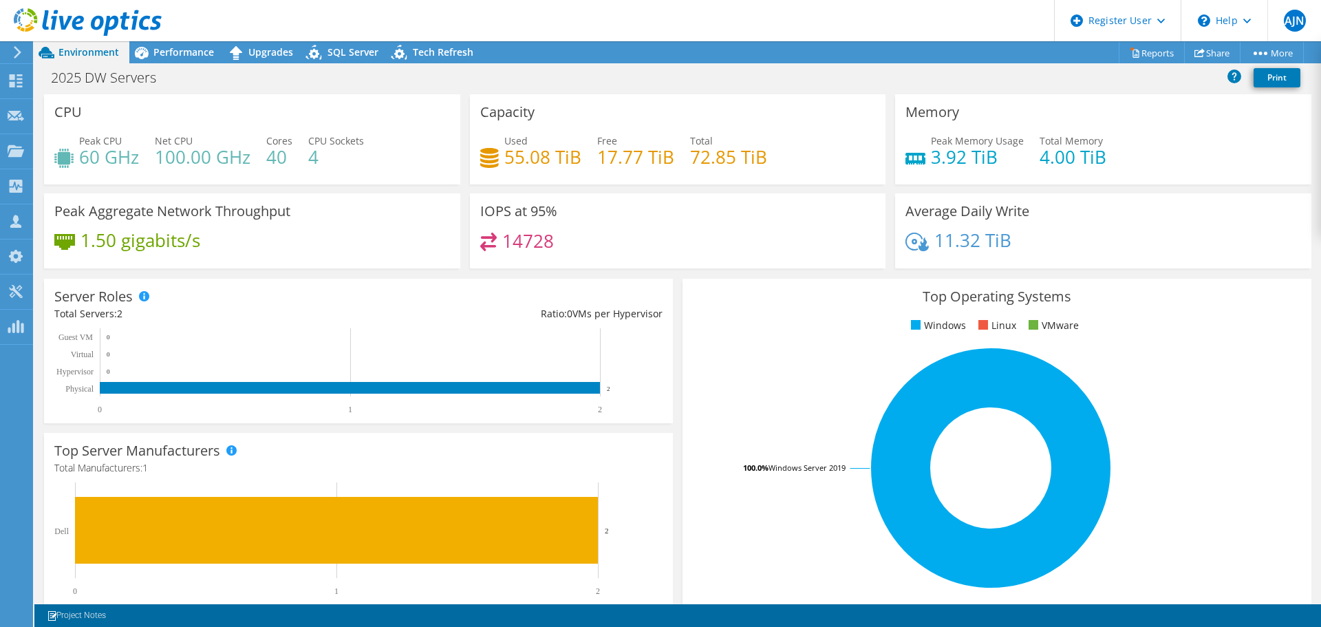
click at [328, 172] on div "Peak CPU 60 GHz Net CPU 100.00 GHz Cores 40 CPU Sockets 4" at bounding box center [252, 155] width 396 height 45
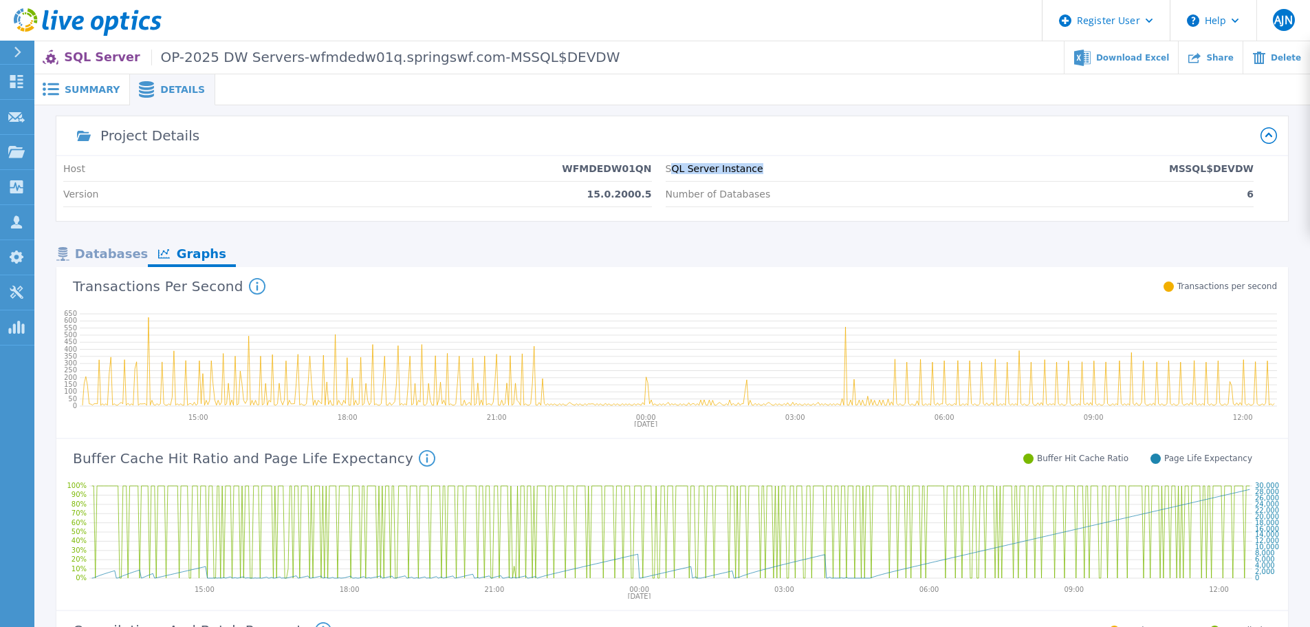
drag, startPoint x: 673, startPoint y: 170, endPoint x: 784, endPoint y: 169, distance: 111.4
click at [772, 169] on div "SQL Server Instance MSSQL$DEVDW" at bounding box center [960, 168] width 589 height 25
drag, startPoint x: 1180, startPoint y: 168, endPoint x: 1260, endPoint y: 166, distance: 79.8
click at [1260, 166] on div "Host WFMDEDW01QN Version 15.0.2000.5 SQL Server Instance MSSQL$DEVDW Number of …" at bounding box center [672, 188] width 1232 height 65
drag, startPoint x: 566, startPoint y: 170, endPoint x: 653, endPoint y: 170, distance: 87.4
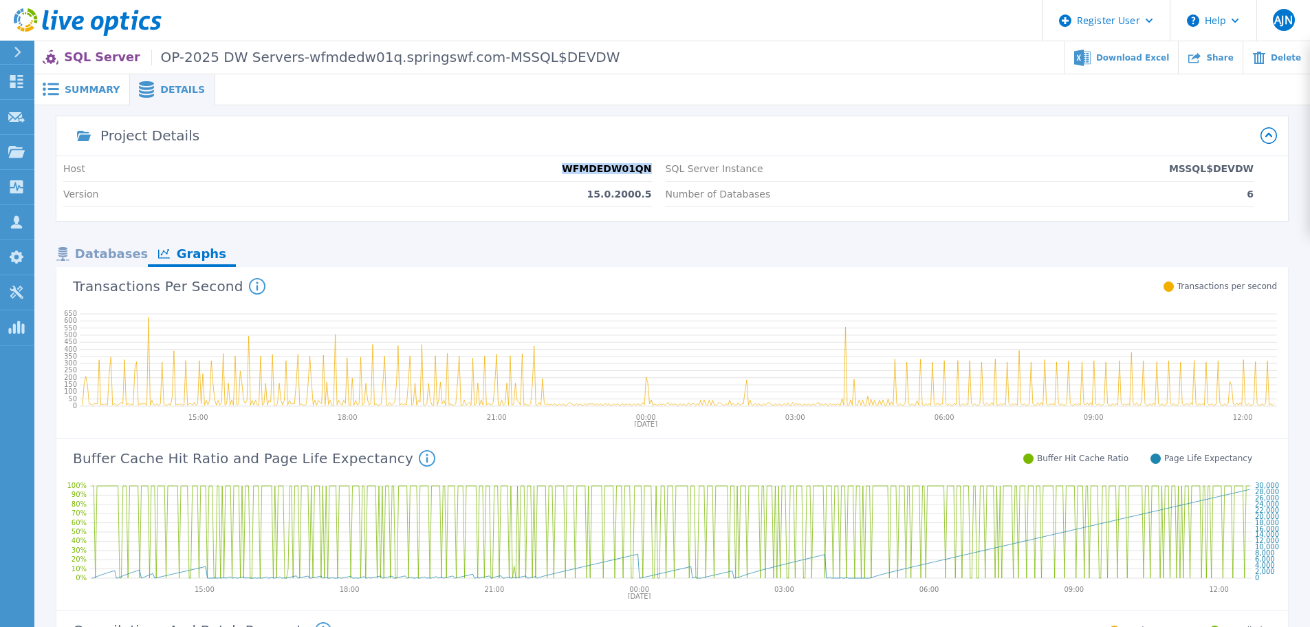
click at [653, 170] on div "Host WFMDEDW01QN Version 15.0.2000.5 SQL Server Instance MSSQL$DEVDW Number of …" at bounding box center [672, 188] width 1232 height 65
click at [561, 172] on div "Host WFMDEDW01QN" at bounding box center [357, 168] width 589 height 25
drag, startPoint x: 576, startPoint y: 169, endPoint x: 654, endPoint y: 166, distance: 78.5
click at [654, 166] on div "Host WFMDEDW01QN Version 15.0.2000.5 SQL Server Instance MSSQL$DEVDW Number of …" at bounding box center [672, 188] width 1232 height 65
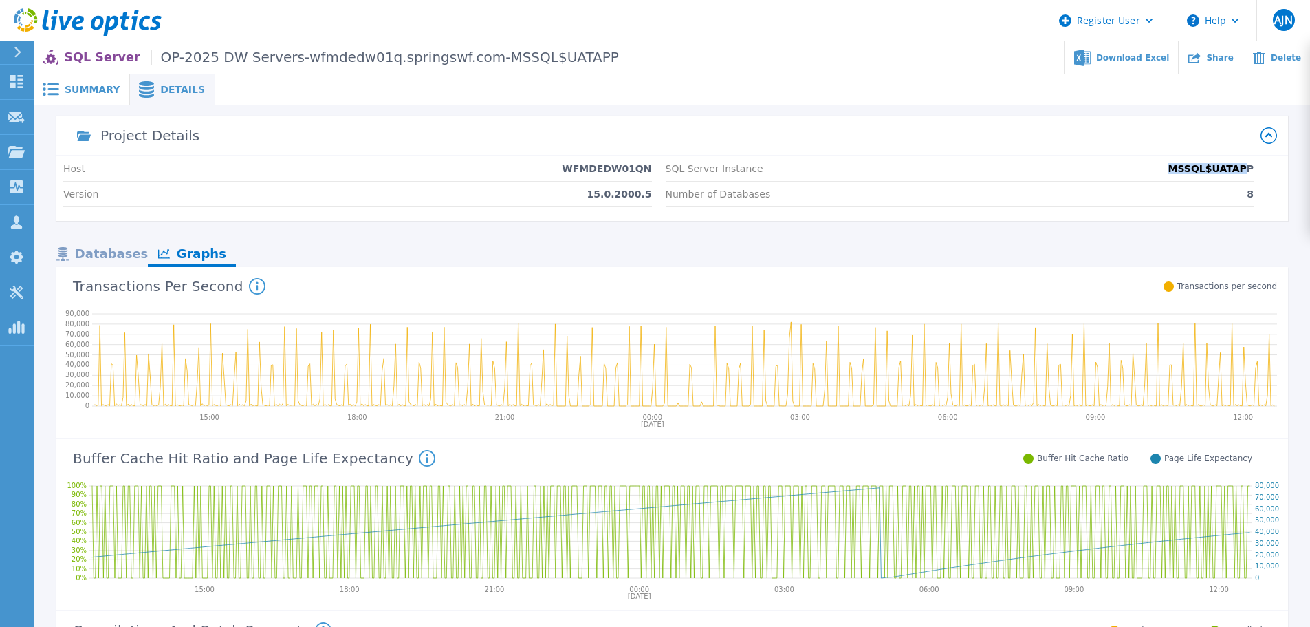
drag, startPoint x: 1211, startPoint y: 167, endPoint x: 1250, endPoint y: 166, distance: 39.2
click at [1249, 165] on p "MSSQL$UATAPP" at bounding box center [1211, 168] width 86 height 11
drag, startPoint x: 1247, startPoint y: 190, endPoint x: 1259, endPoint y: 191, distance: 12.4
click at [1261, 191] on div "Host WFMDEDW01QN Version 15.0.2000.5 SQL Server Instance MSSQL$UATAPP Number of…" at bounding box center [672, 188] width 1232 height 65
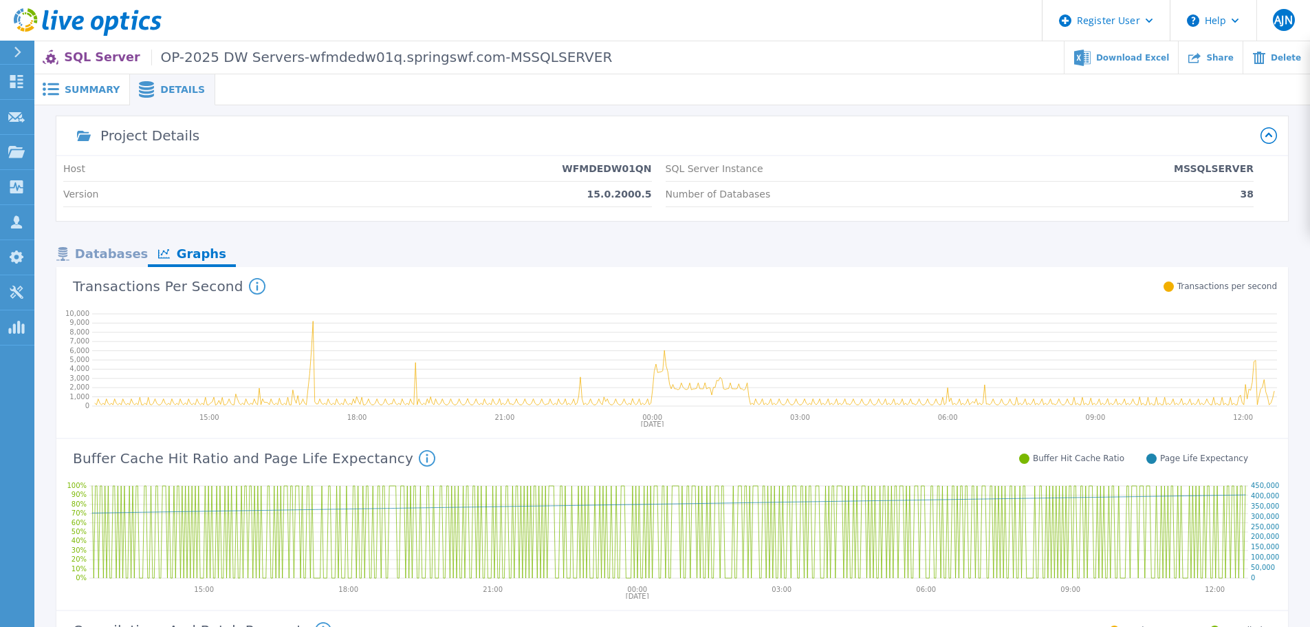
scroll to position [69, 0]
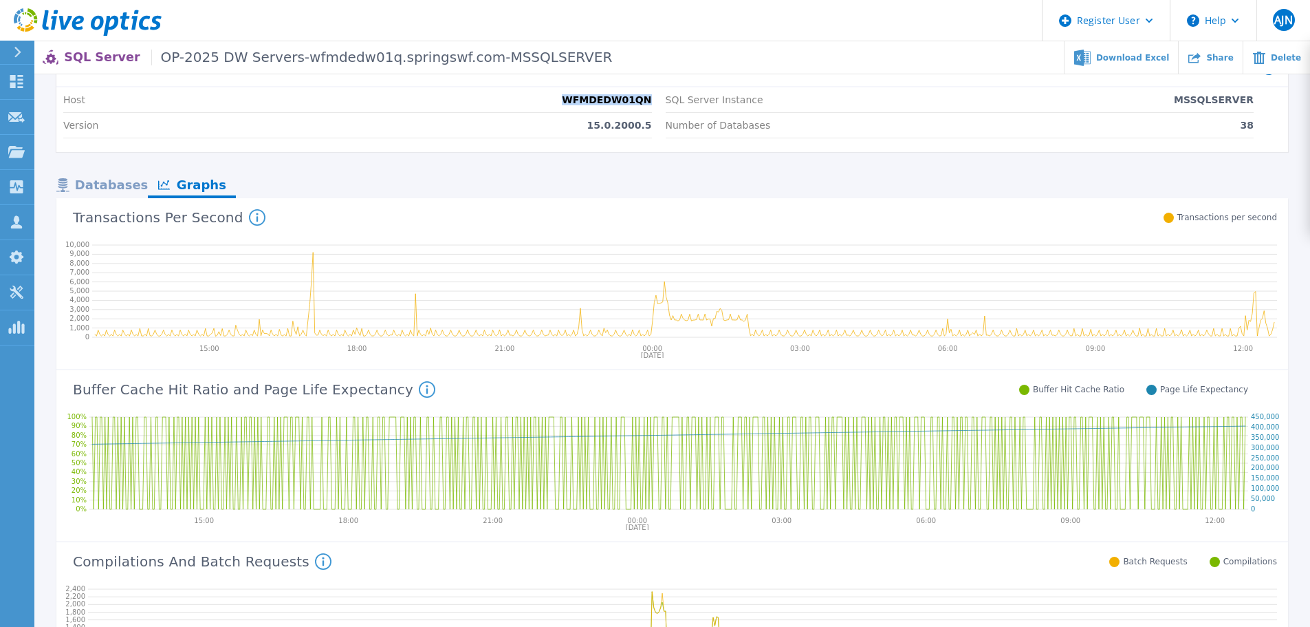
drag, startPoint x: 576, startPoint y: 98, endPoint x: 658, endPoint y: 98, distance: 81.9
click at [649, 98] on div "Host WFMDEDW01QN" at bounding box center [357, 99] width 589 height 25
drag, startPoint x: 1195, startPoint y: 102, endPoint x: 1264, endPoint y: 120, distance: 71.9
click at [1268, 111] on div "Host WFMDEDW01QN Version 15.0.2000.5 SQL Server Instance MSSQLSERVER Number of …" at bounding box center [672, 119] width 1232 height 65
drag, startPoint x: 1244, startPoint y: 129, endPoint x: 1259, endPoint y: 126, distance: 15.5
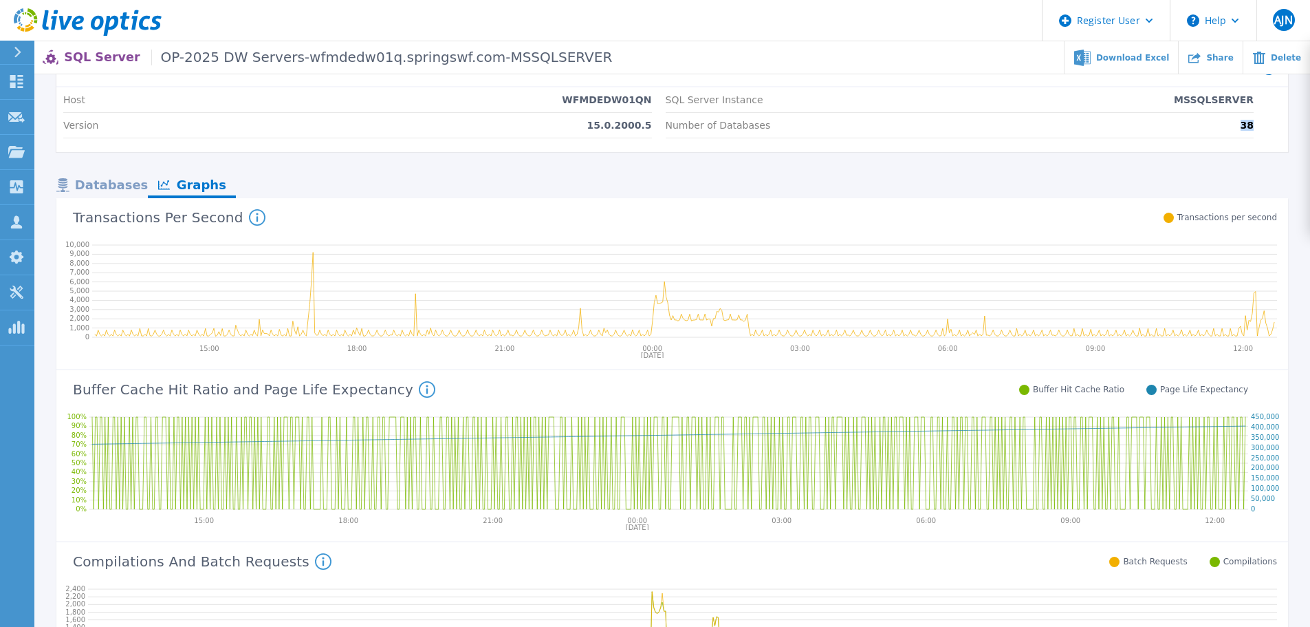
click at [1259, 126] on div "Host WFMDEDW01QN Version 15.0.2000.5 SQL Server Instance MSSQLSERVER Number of …" at bounding box center [672, 119] width 1232 height 65
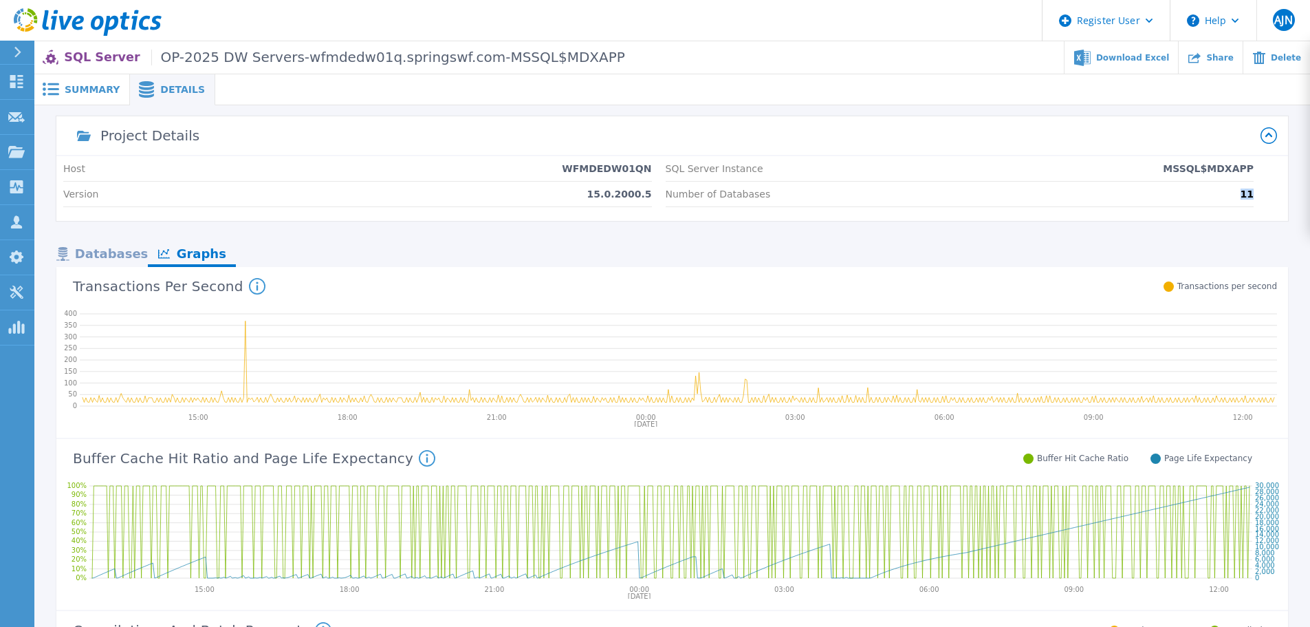
drag, startPoint x: 1274, startPoint y: 194, endPoint x: 1242, endPoint y: 177, distance: 35.7
click at [1288, 194] on div "Project Details Host WFMDEDW01QN Version 15.0.2000.5 SQL Server Instance MSSQL$…" at bounding box center [672, 621] width 1276 height 1010
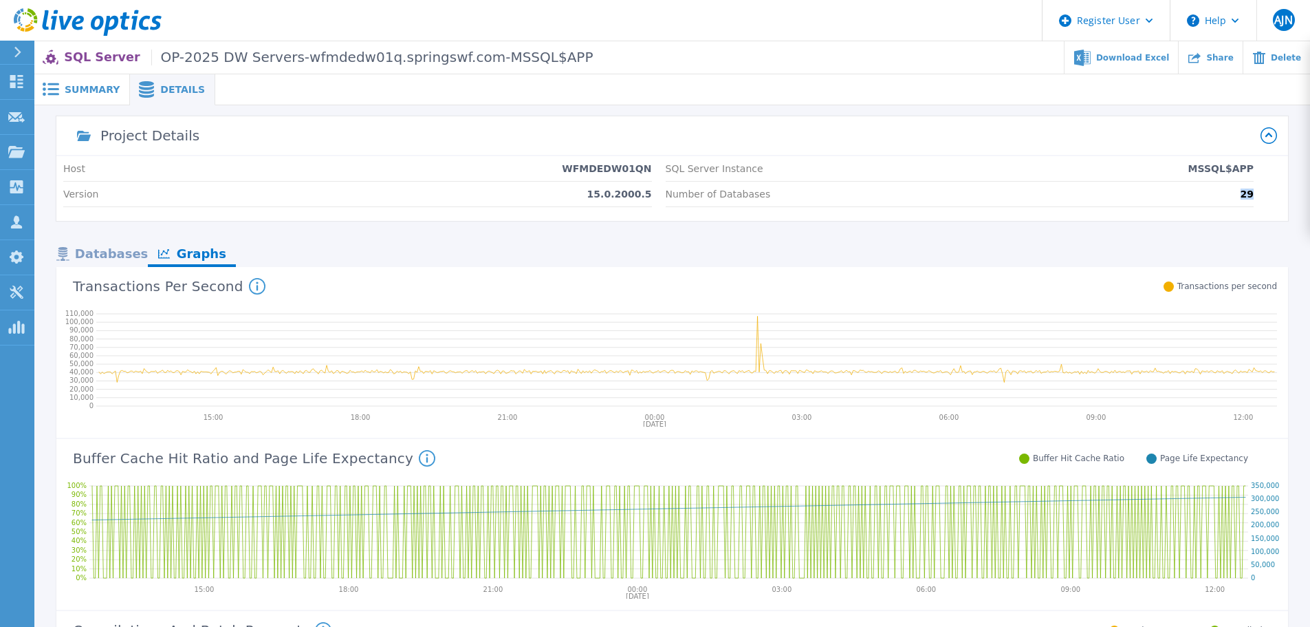
drag, startPoint x: 1261, startPoint y: 196, endPoint x: 1272, endPoint y: 196, distance: 11.0
click at [1272, 196] on div "Host WFMDEDW01QN Version 15.0.2000.5 SQL Server Instance MSSQL$APP Number of Da…" at bounding box center [672, 188] width 1232 height 65
drag, startPoint x: 577, startPoint y: 172, endPoint x: 653, endPoint y: 172, distance: 76.4
click at [653, 172] on div "Host WFMDEDW01QN Version 15.0.2000.5 SQL Server Instance MSSQL$APP Number of Da…" at bounding box center [672, 188] width 1232 height 65
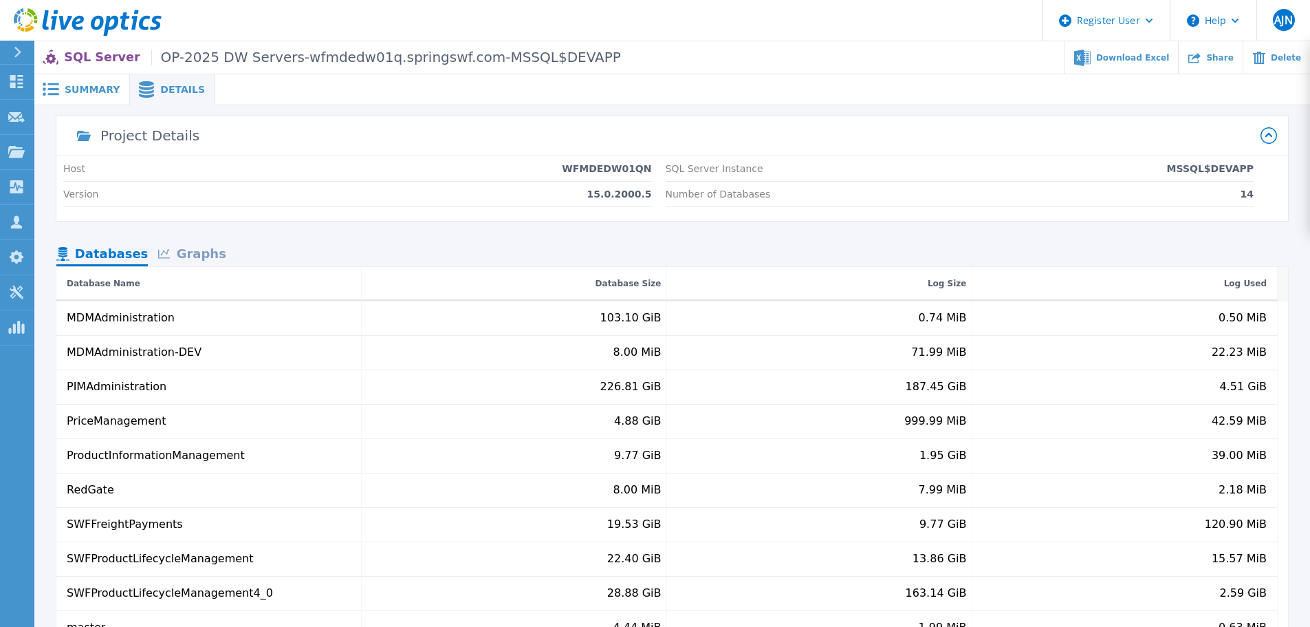
click at [191, 246] on div "Graphs" at bounding box center [192, 255] width 88 height 24
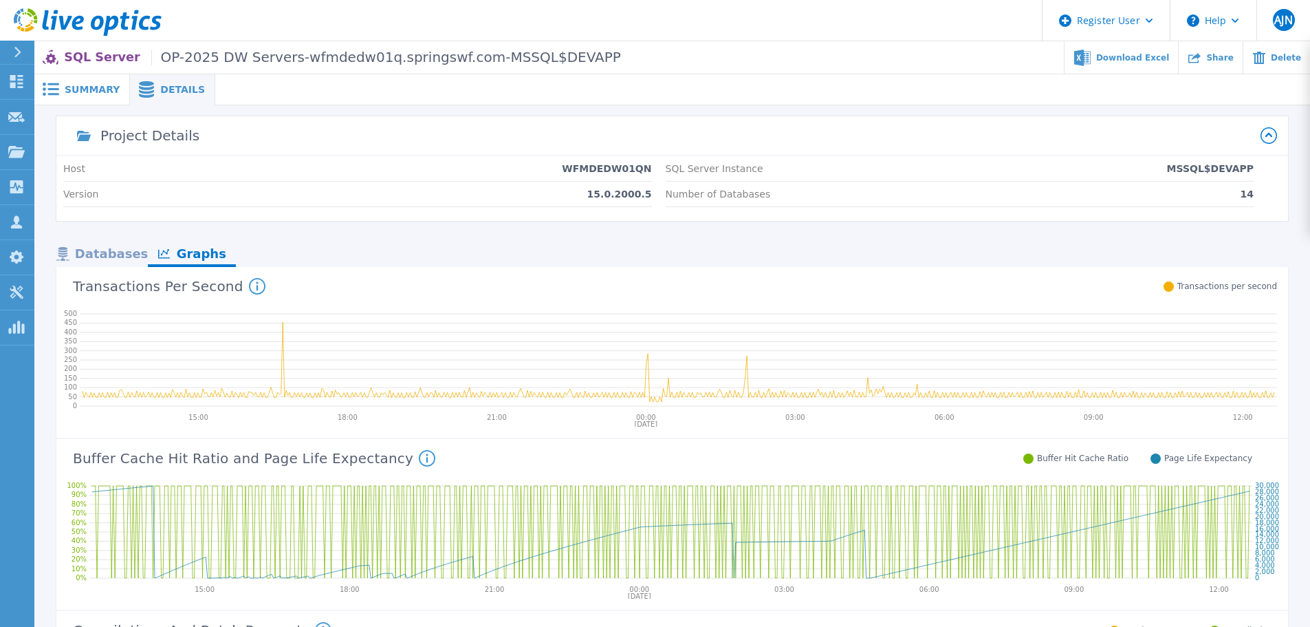
click at [95, 243] on div "Databases" at bounding box center [101, 255] width 91 height 24
